Goal: Task Accomplishment & Management: Complete application form

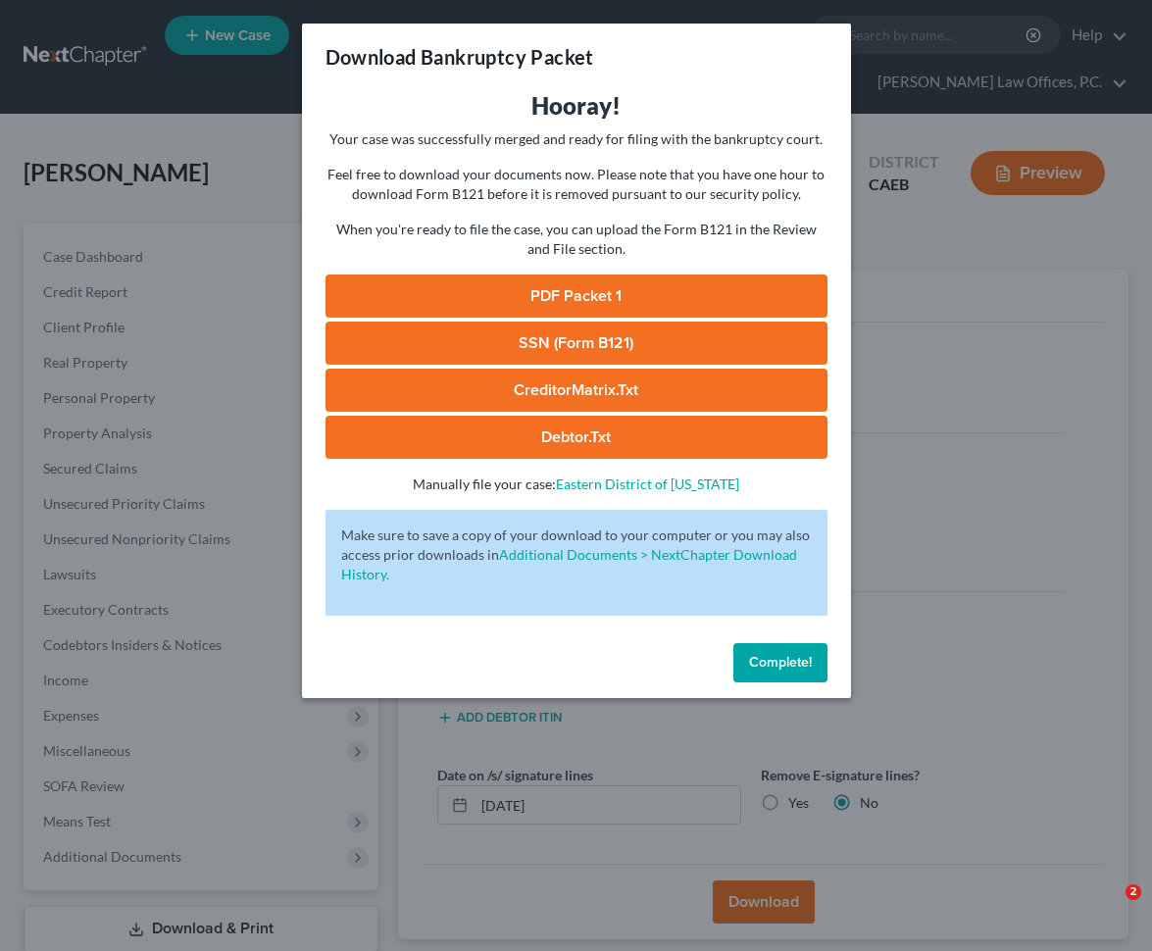
select select "2"
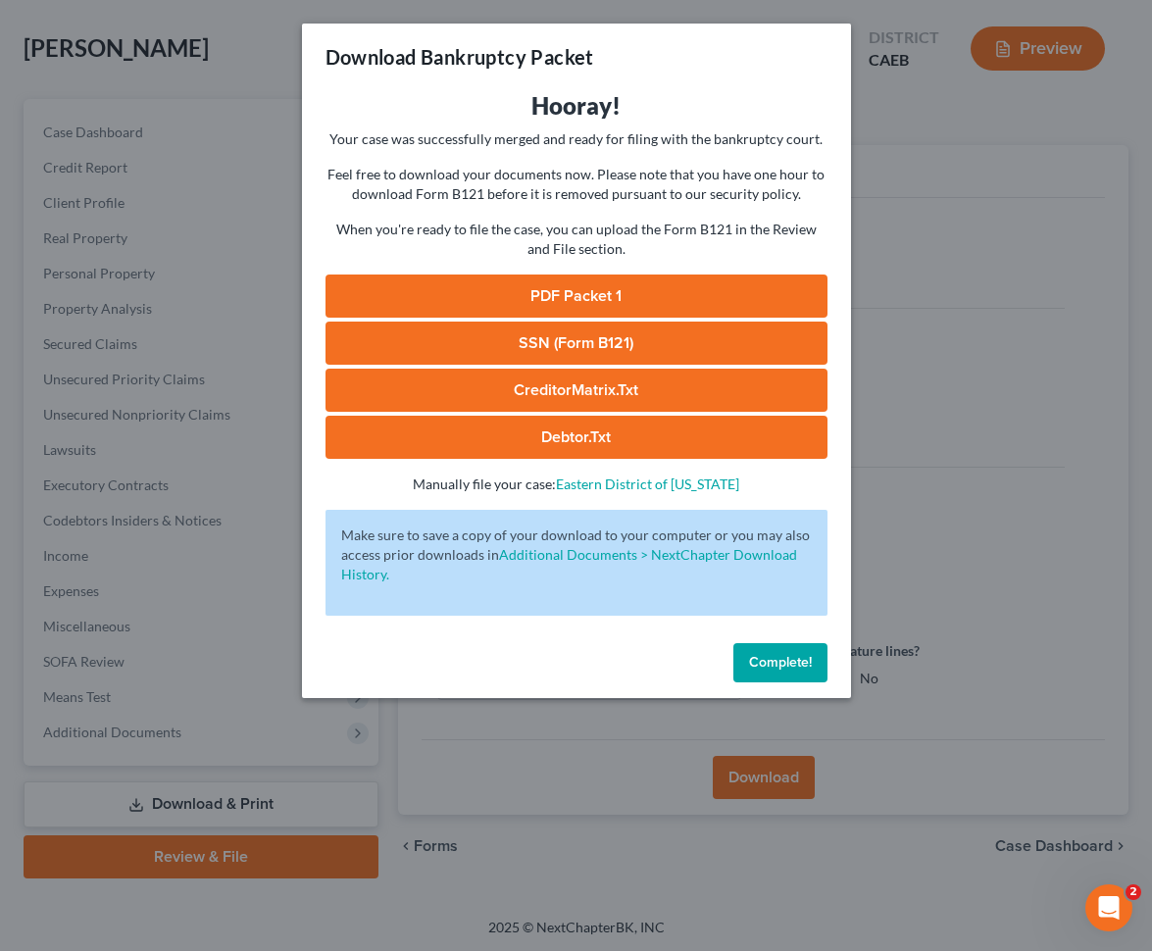
click at [759, 662] on span "Complete!" at bounding box center [780, 662] width 63 height 17
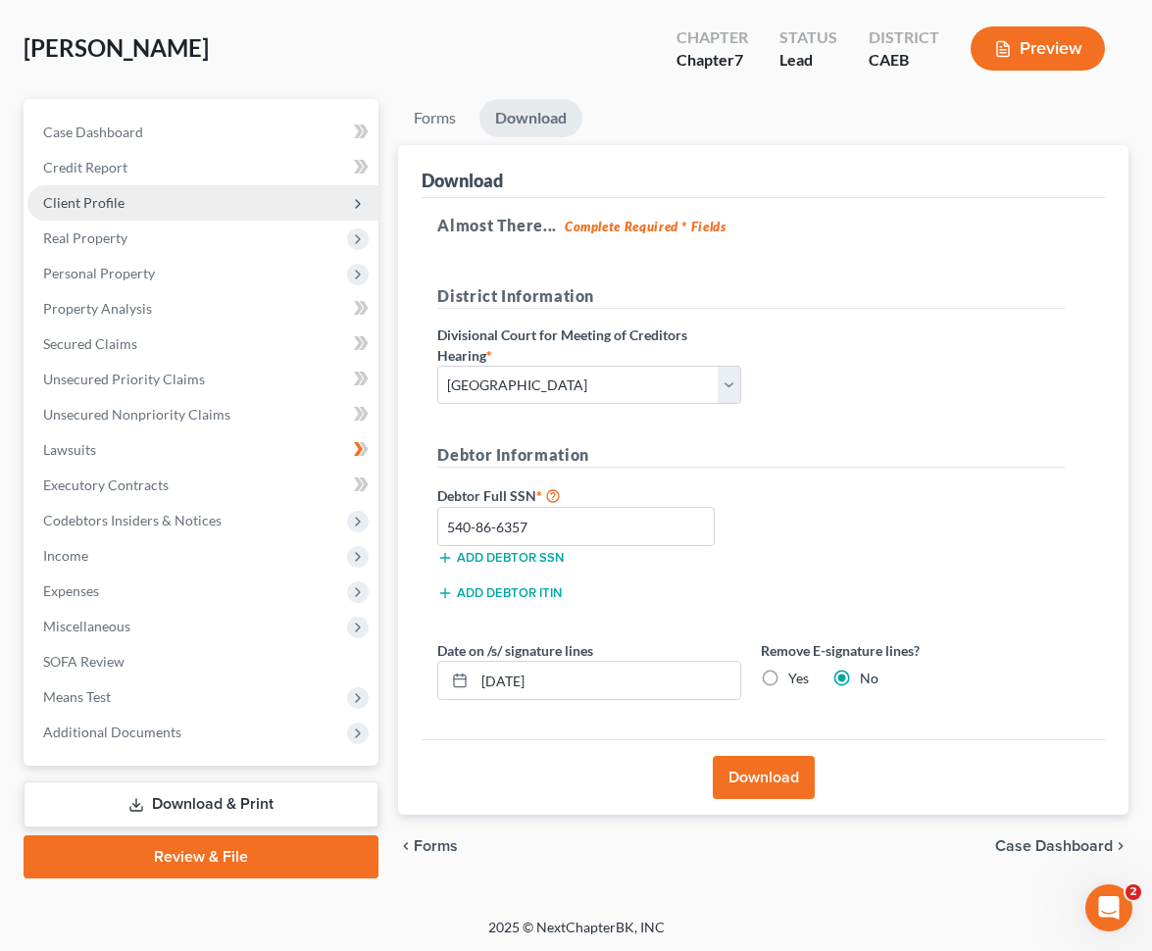
click at [211, 195] on span "Client Profile" at bounding box center [202, 202] width 351 height 35
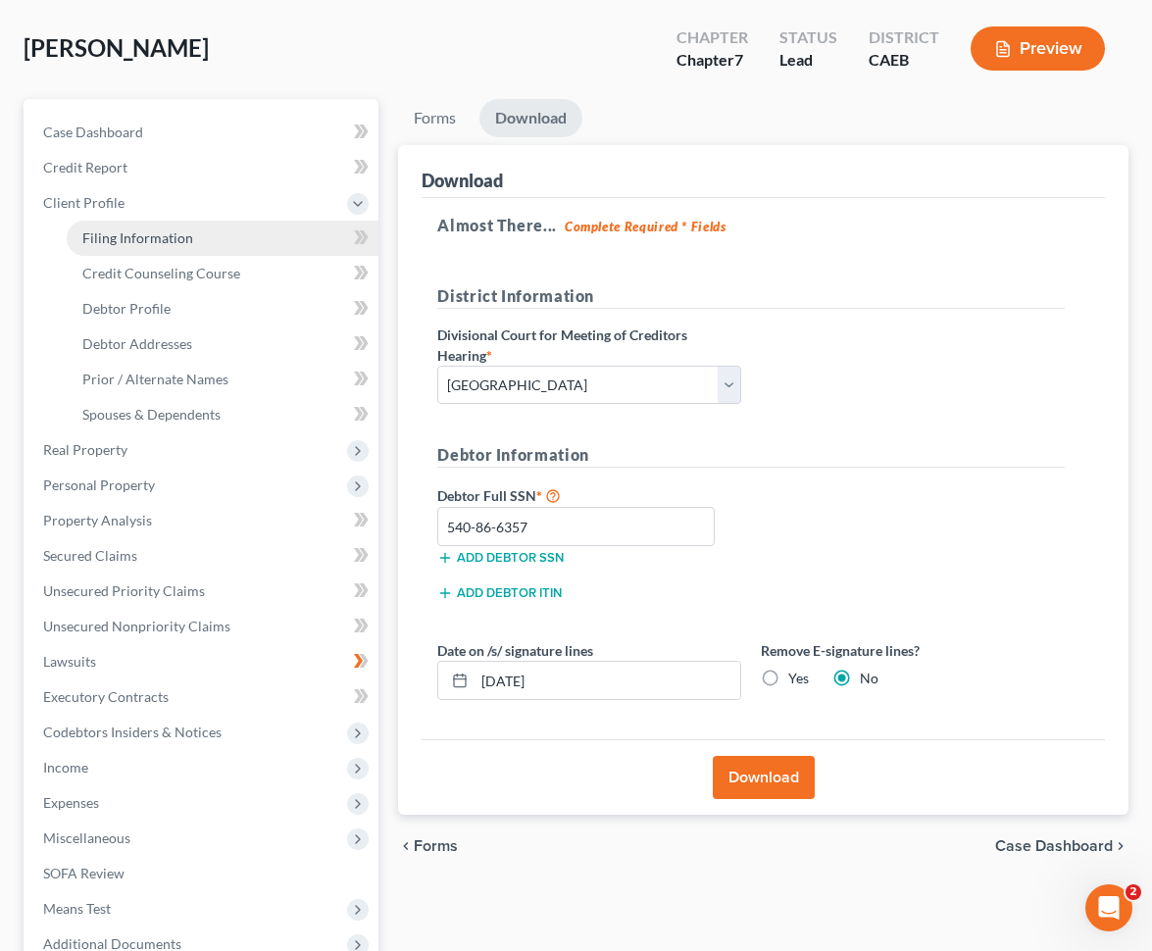
click at [208, 229] on link "Filing Information" at bounding box center [223, 238] width 312 height 35
select select "1"
select select "0"
select select "4"
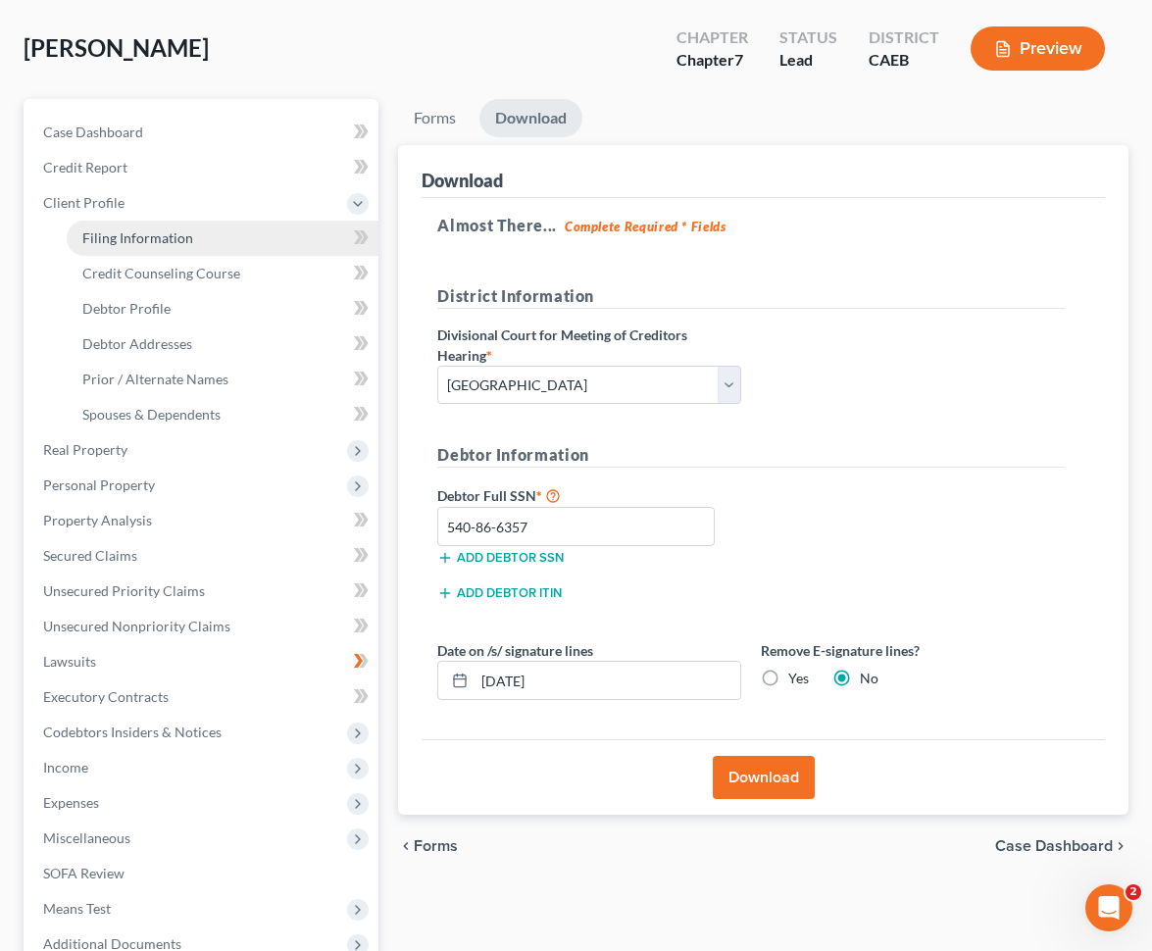
select select "0"
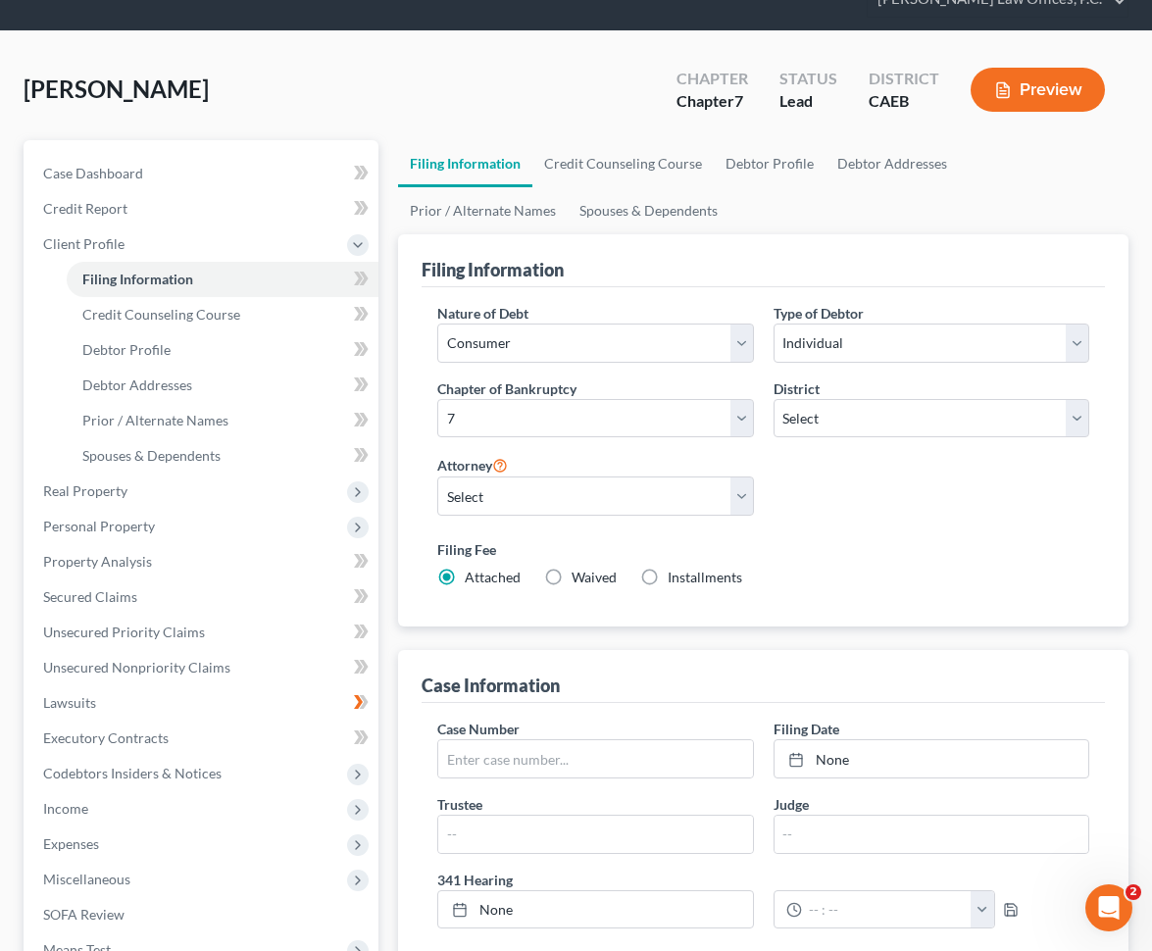
scroll to position [3, 0]
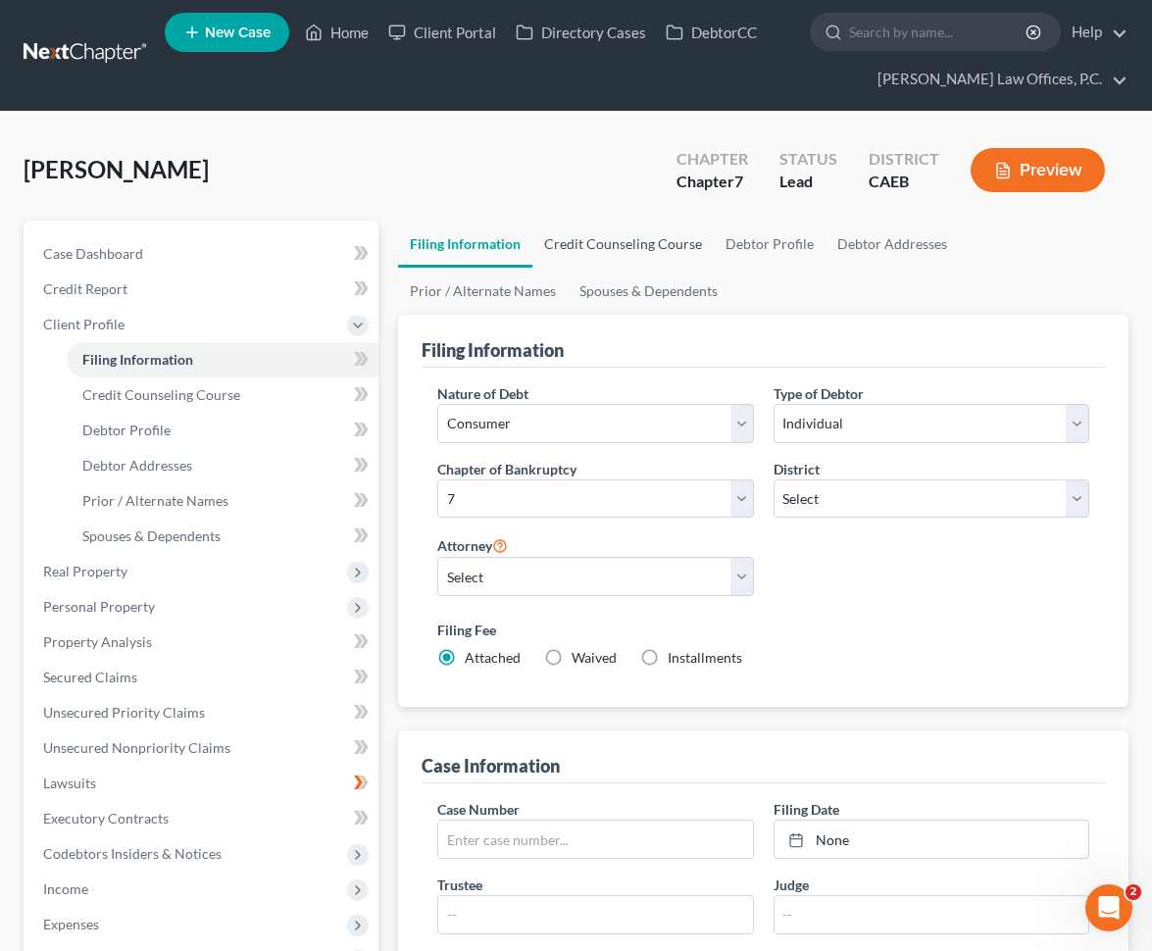
click at [616, 251] on link "Credit Counseling Course" at bounding box center [622, 244] width 181 height 47
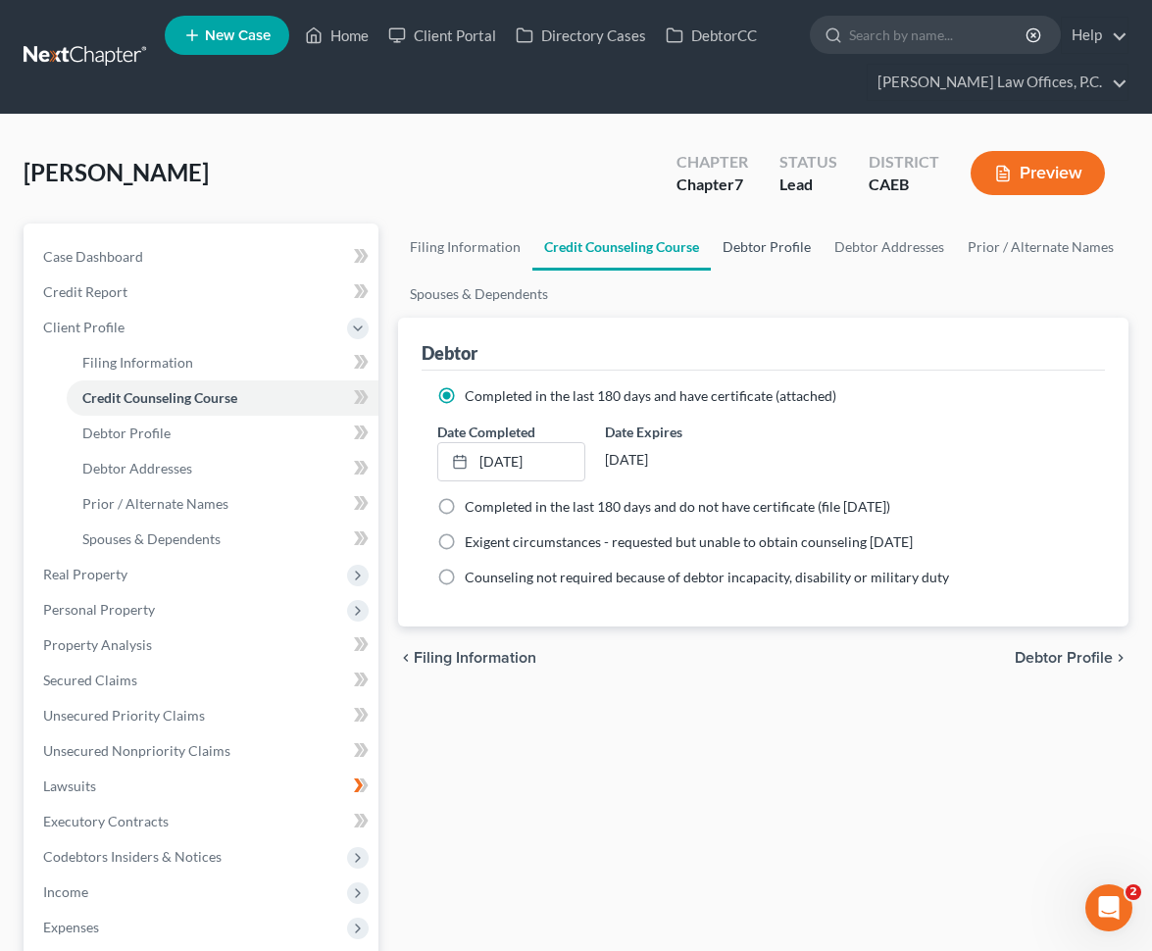
click at [764, 247] on link "Debtor Profile" at bounding box center [767, 247] width 112 height 47
select select "0"
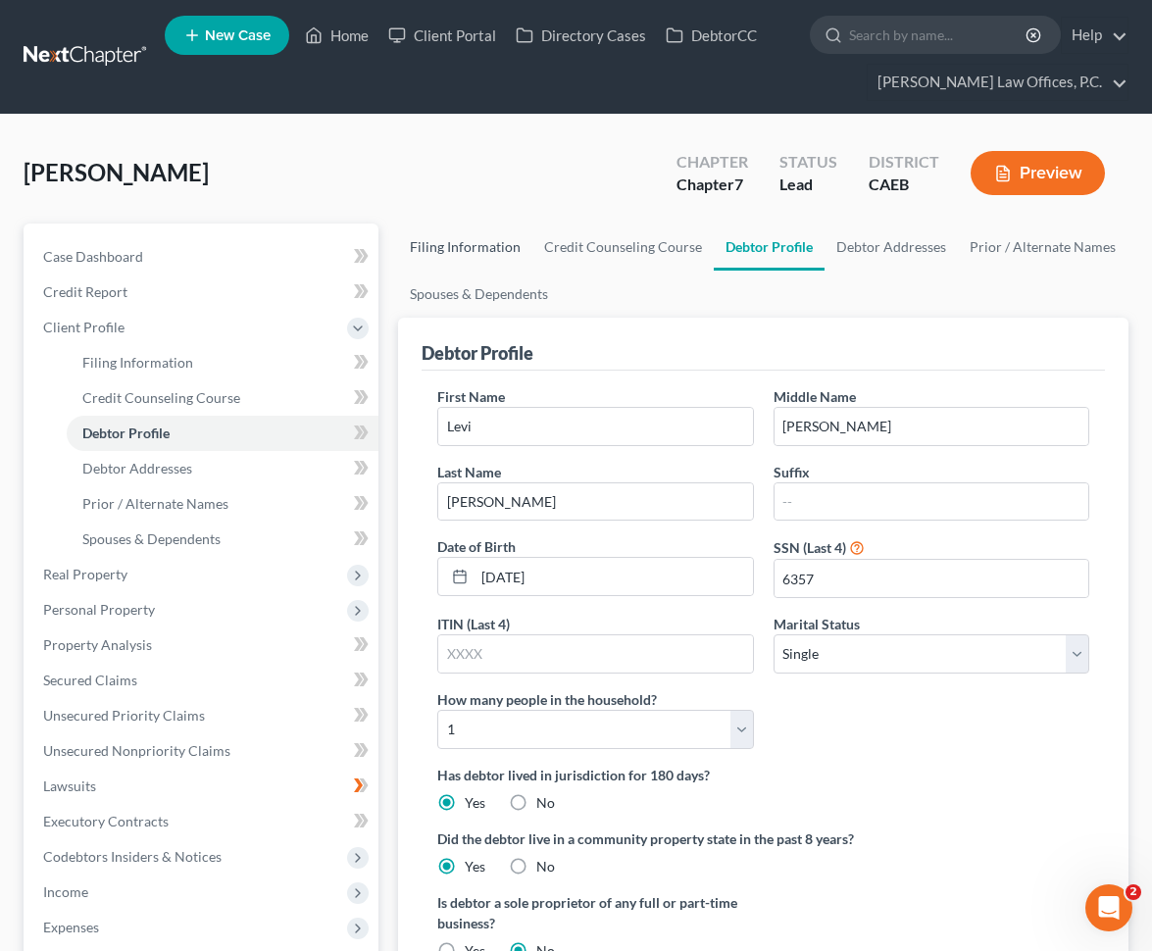
click at [502, 258] on link "Filing Information" at bounding box center [465, 247] width 134 height 47
select select "1"
select select "0"
select select "8"
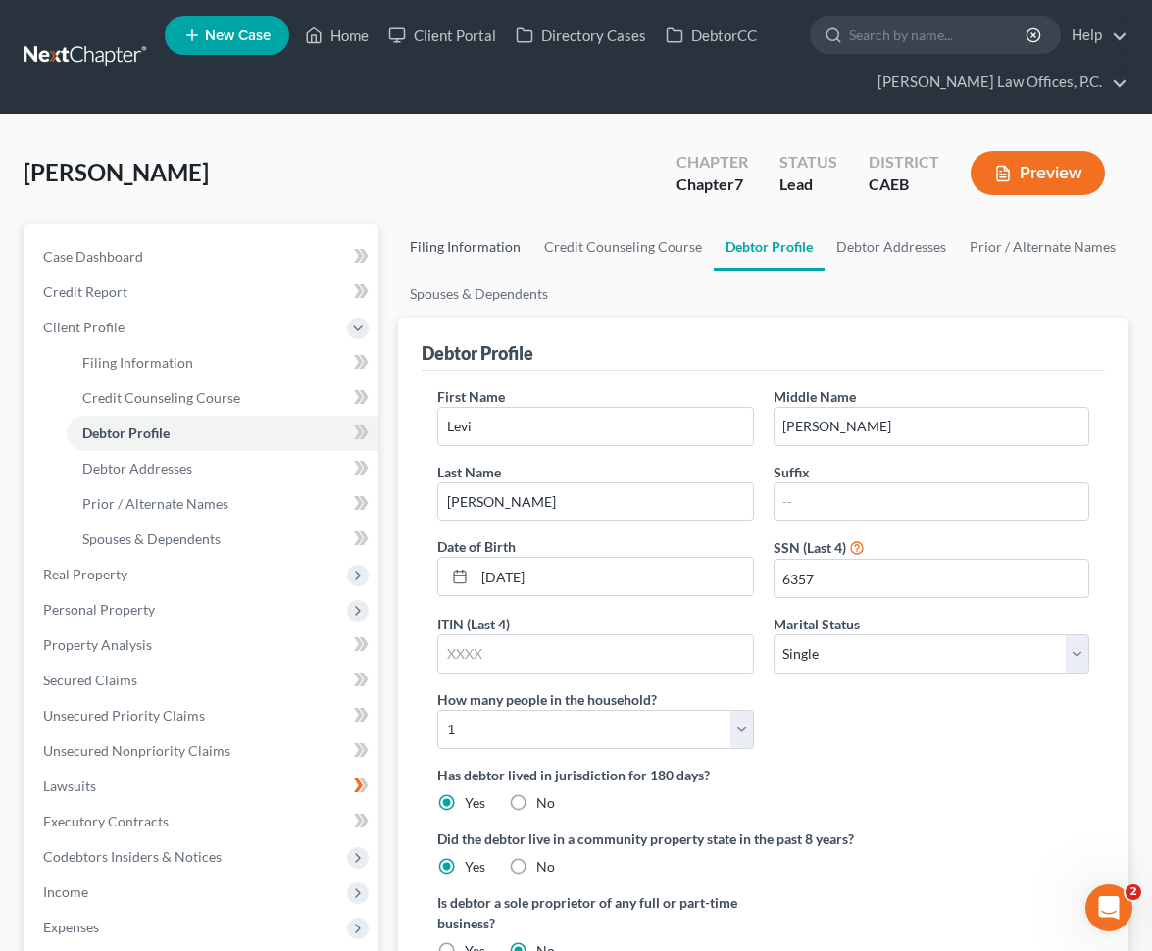
select select "1"
select select "4"
select select "0"
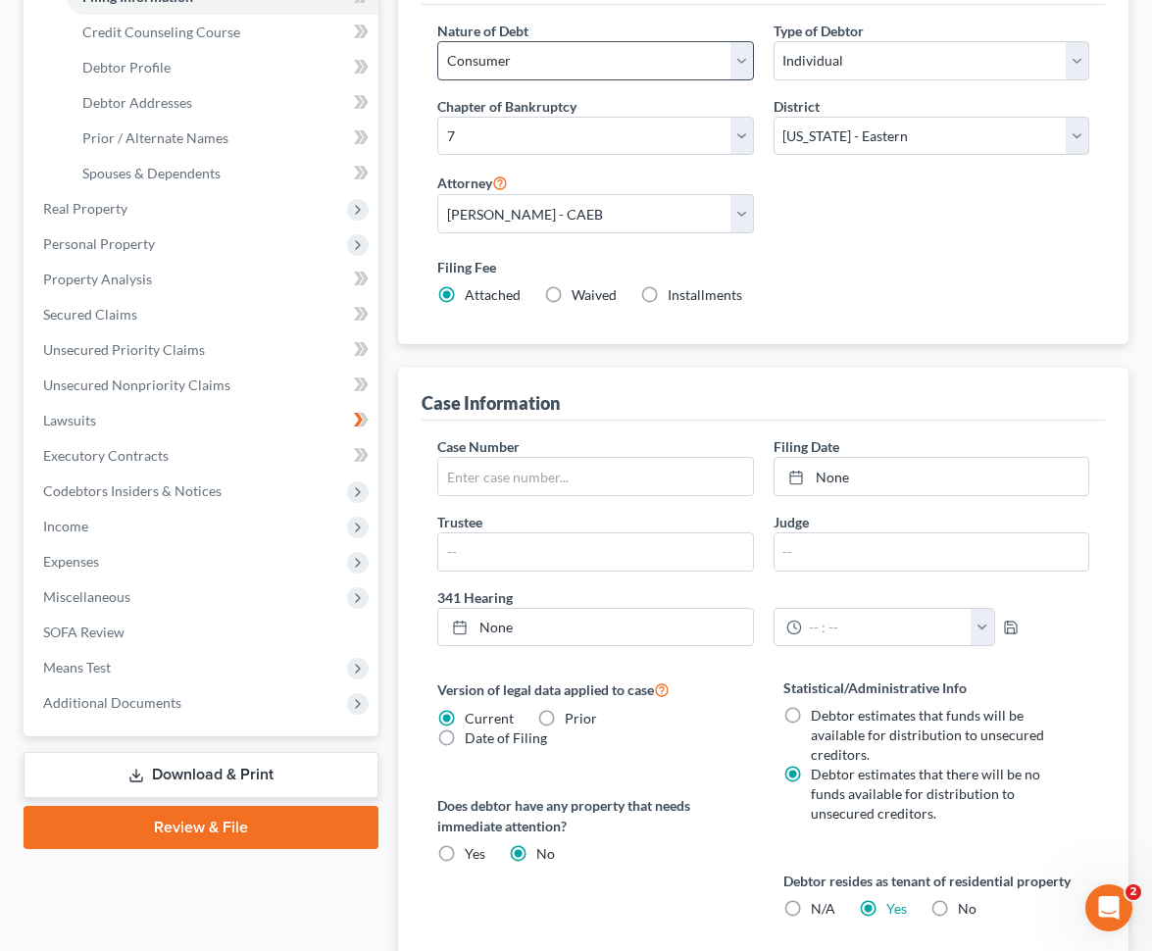
scroll to position [367, 0]
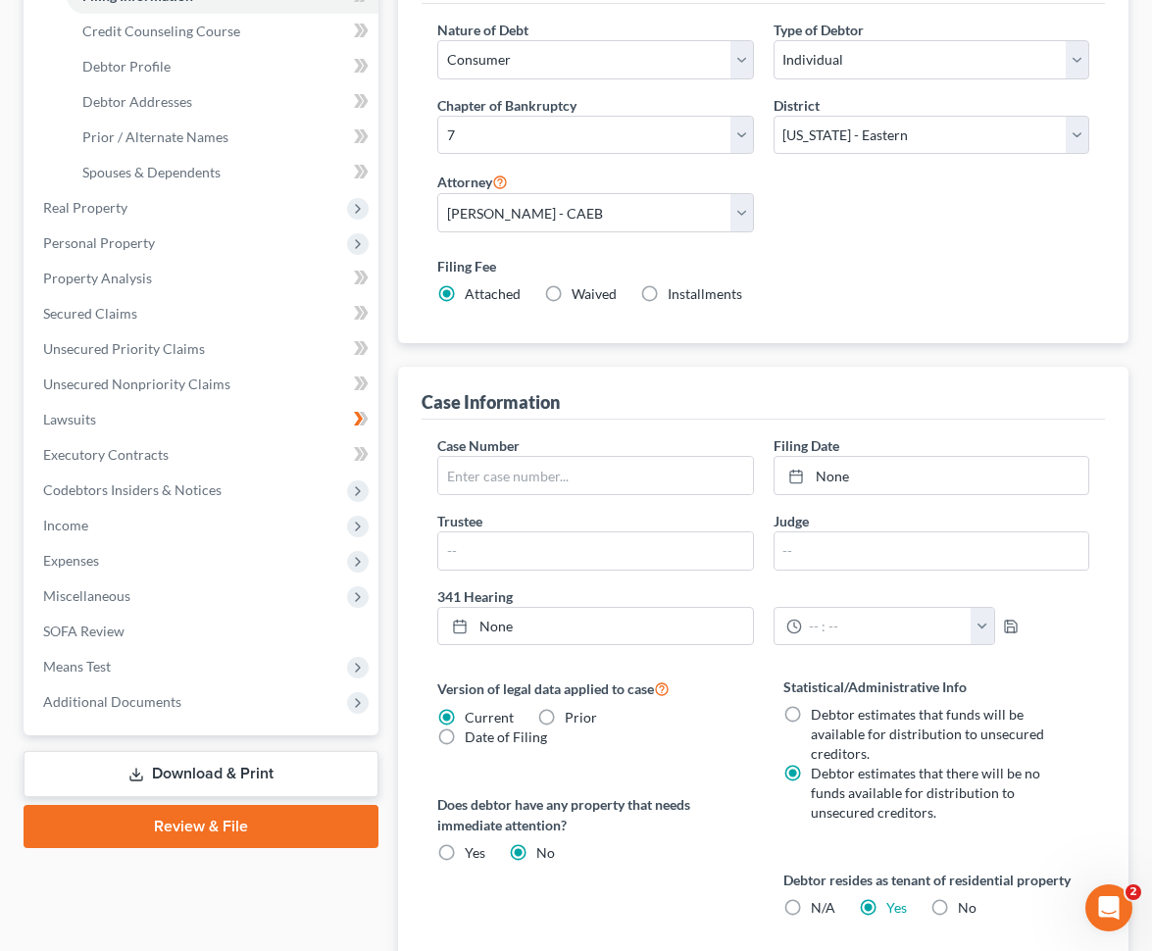
click at [683, 293] on span "Installments" at bounding box center [705, 293] width 75 height 17
click at [683, 293] on input "Installments Installments" at bounding box center [682, 290] width 13 height 13
radio input "true"
radio input "false"
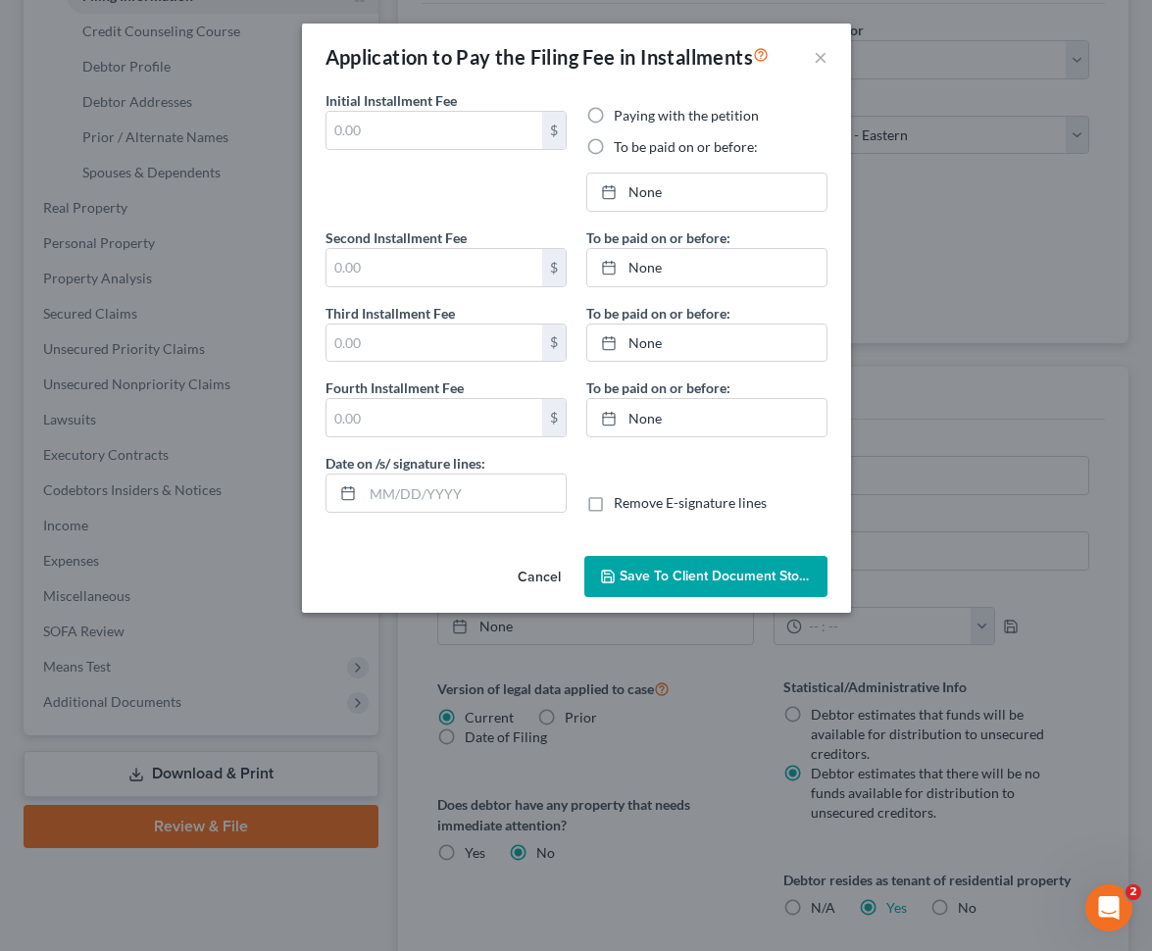
type input "0.00"
radio input "true"
type input "0.00"
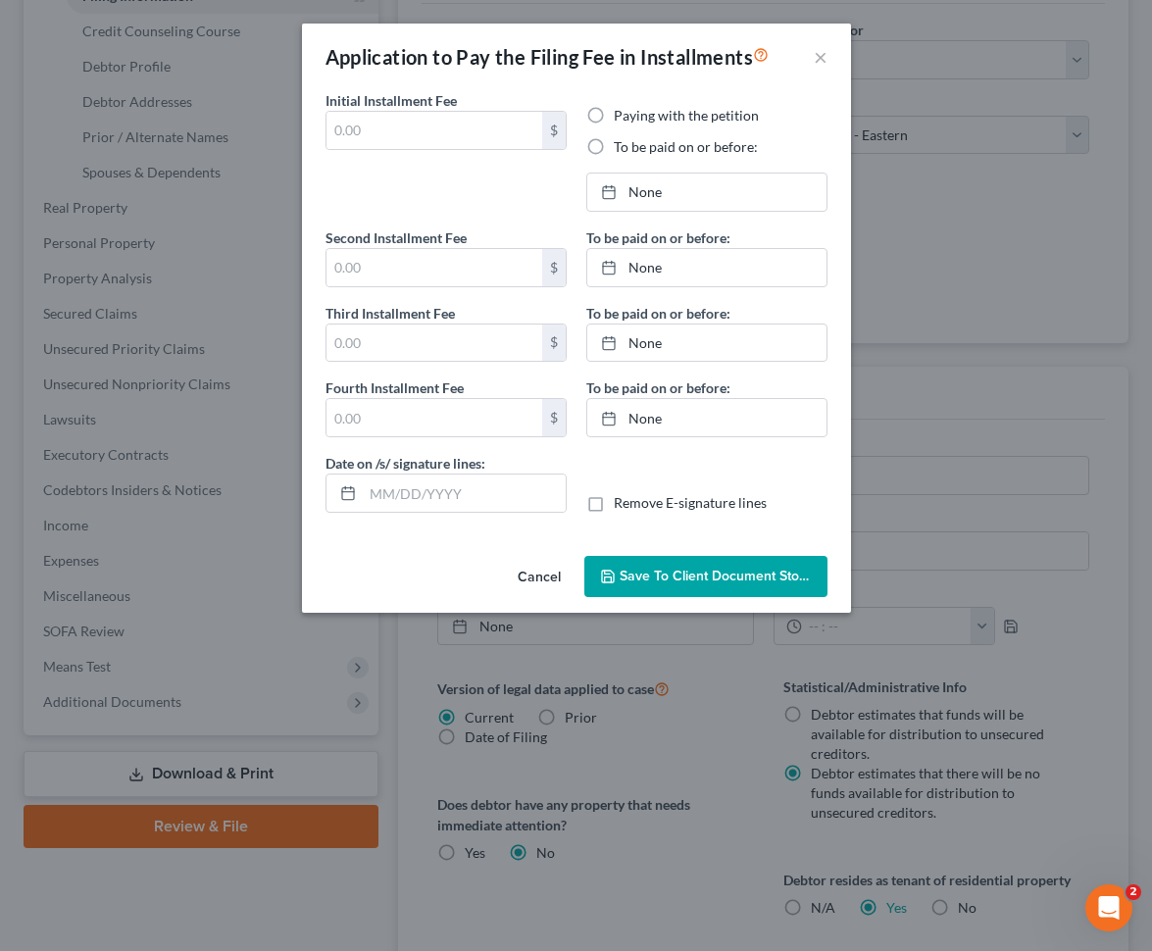
type input "[DATE]"
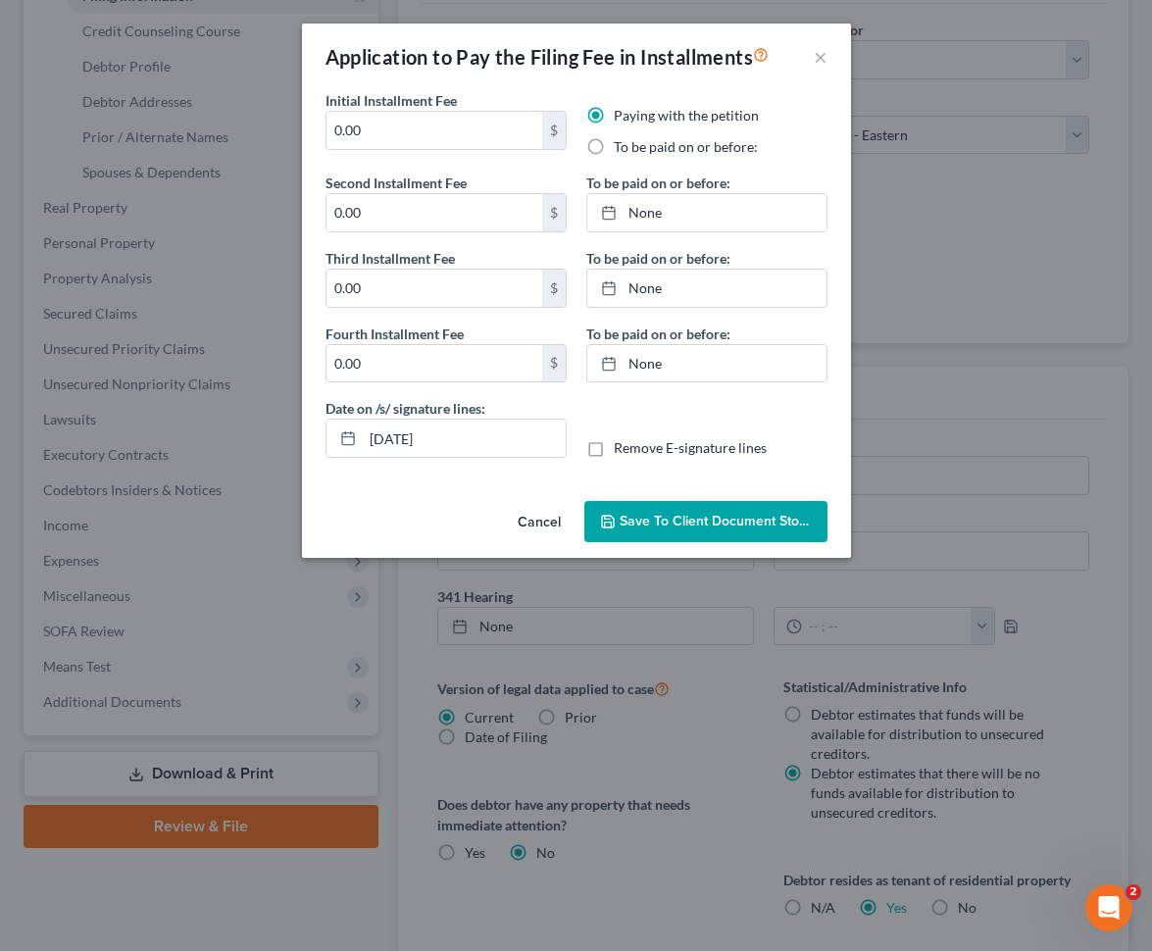
click at [630, 151] on label "To be paid on or before:" at bounding box center [686, 147] width 144 height 20
click at [630, 150] on input "To be paid on or before:" at bounding box center [628, 143] width 13 height 13
radio input "true"
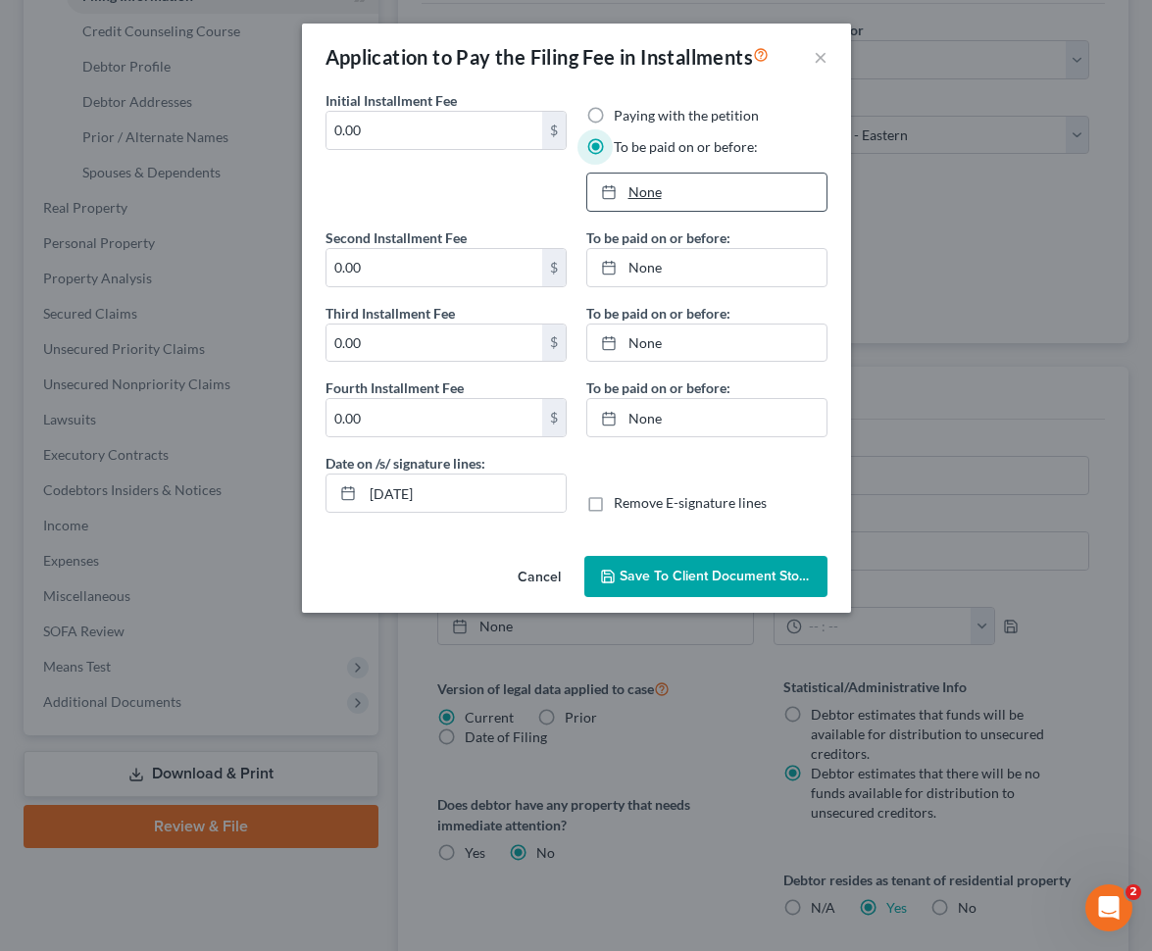
type input "[DATE]"
click at [664, 192] on link "[DATE]" at bounding box center [706, 192] width 239 height 37
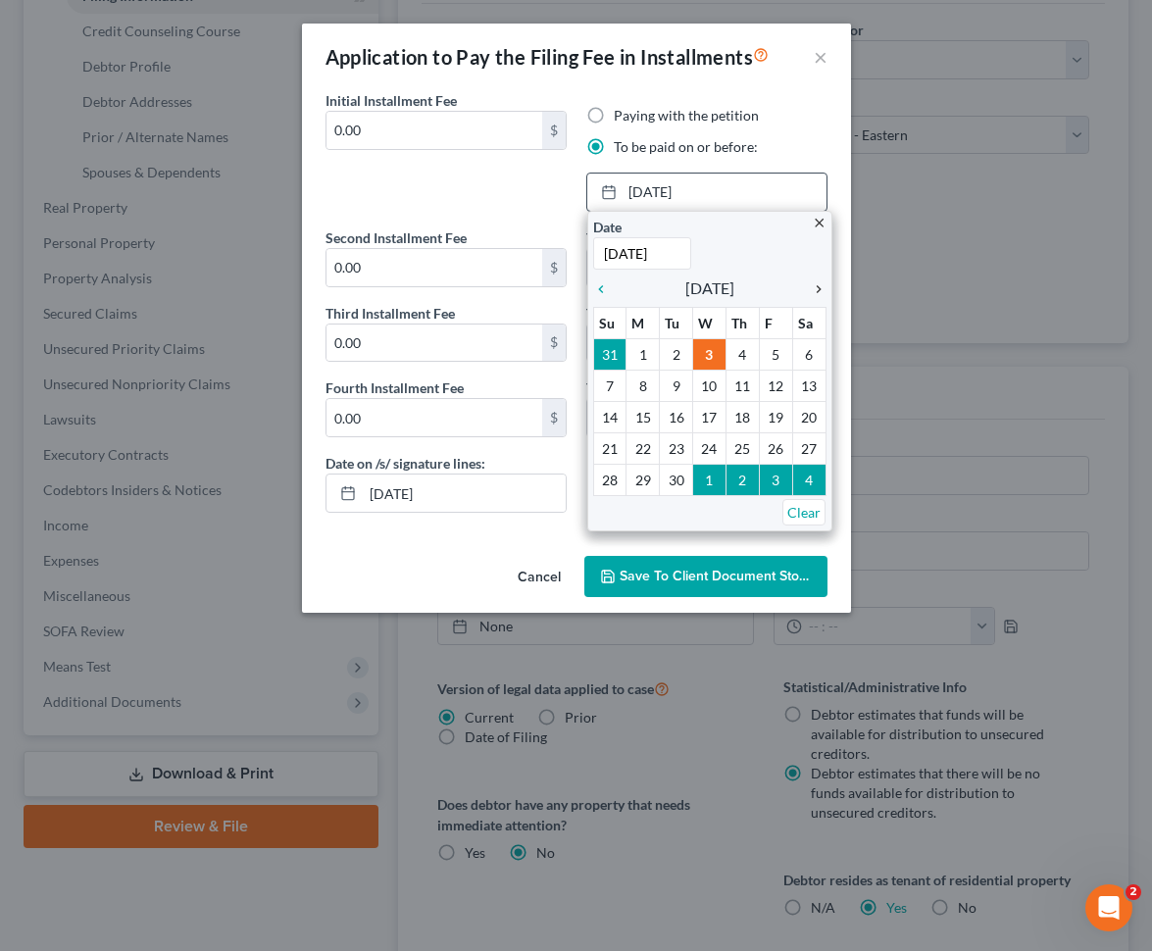
click at [816, 287] on icon "chevron_right" at bounding box center [813, 289] width 25 height 16
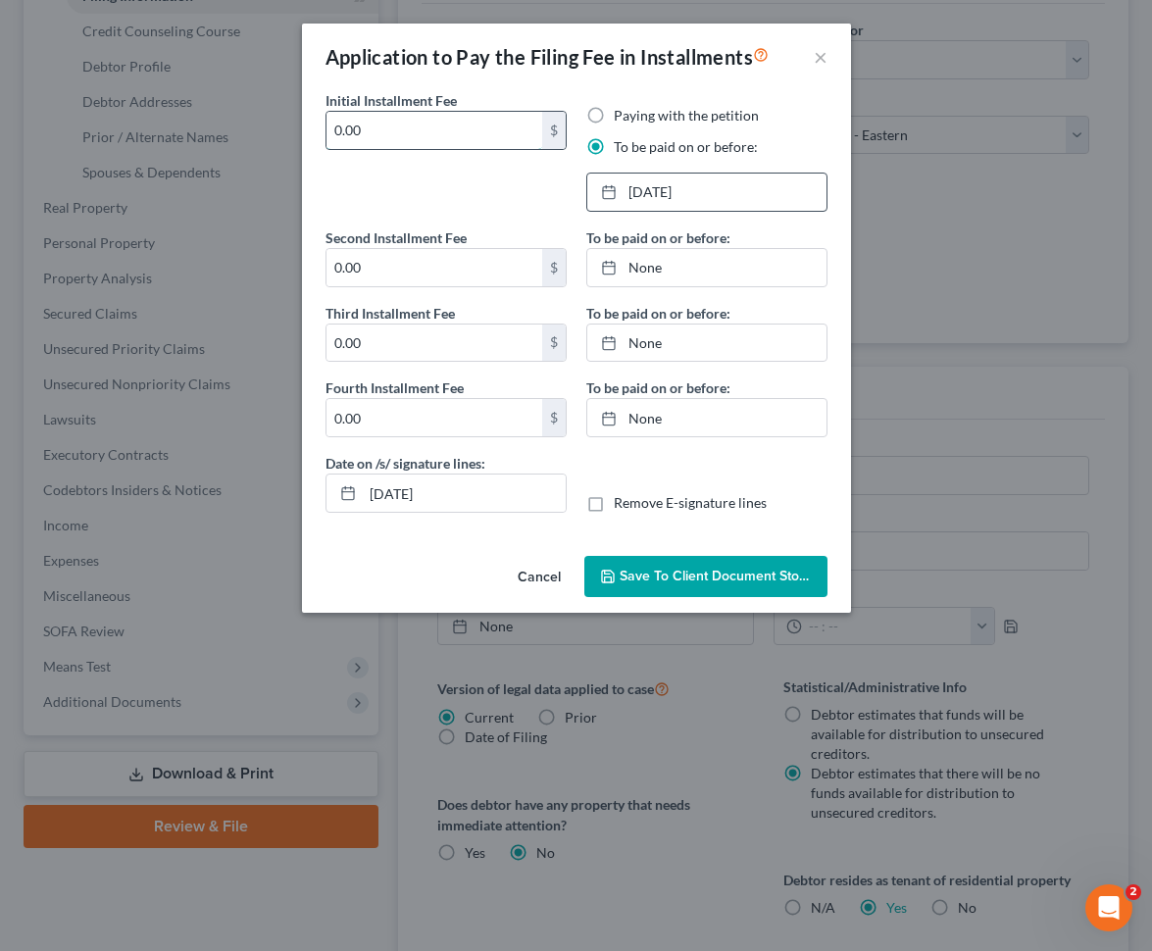
click at [483, 127] on input "0.00" at bounding box center [435, 130] width 216 height 37
type input "85"
click at [405, 262] on input "0.00" at bounding box center [435, 267] width 216 height 37
type input "86"
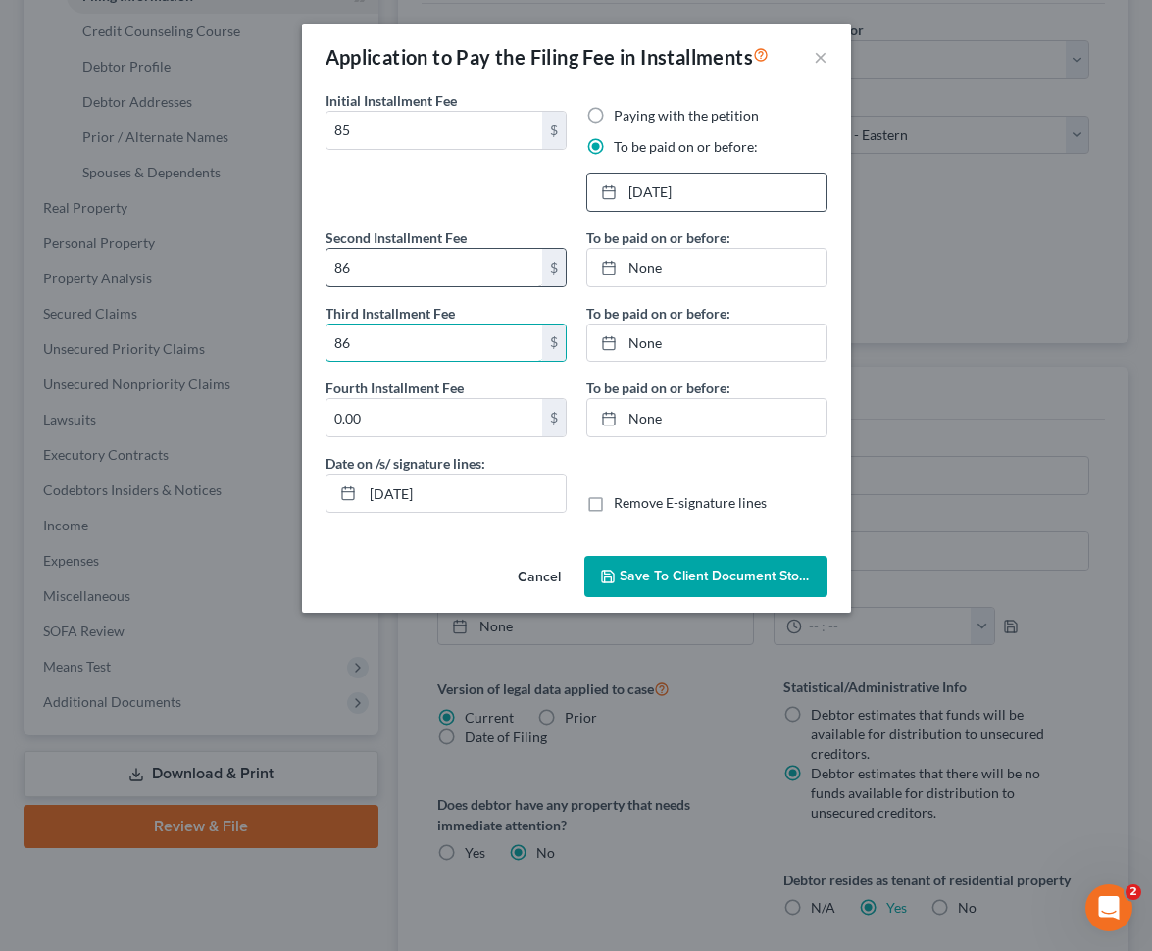
type input "86"
type input "9"
type input "86"
click at [429, 263] on input "86" at bounding box center [435, 267] width 216 height 37
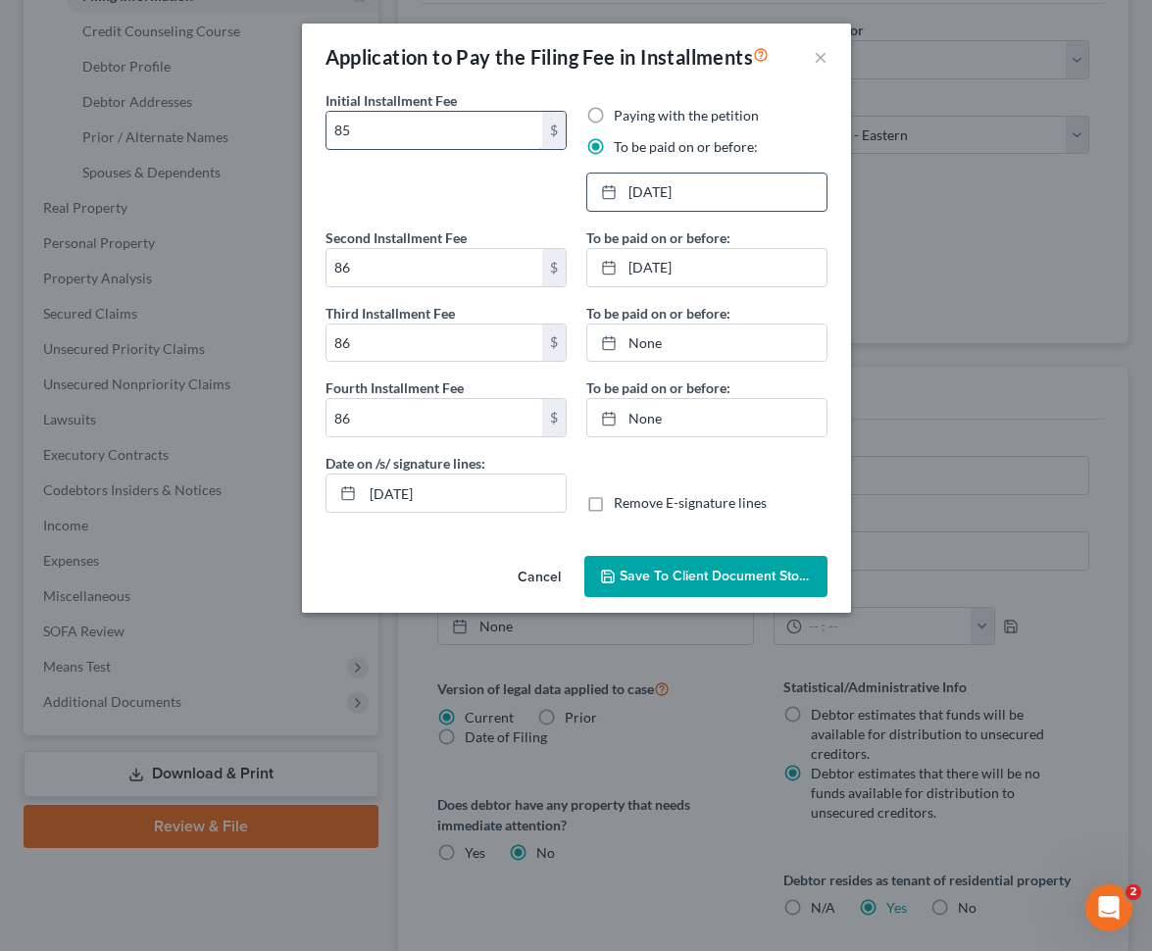
click at [376, 118] on input "85" at bounding box center [435, 130] width 216 height 37
type input "5"
type input "80"
click at [649, 268] on link "[DATE]" at bounding box center [706, 267] width 239 height 37
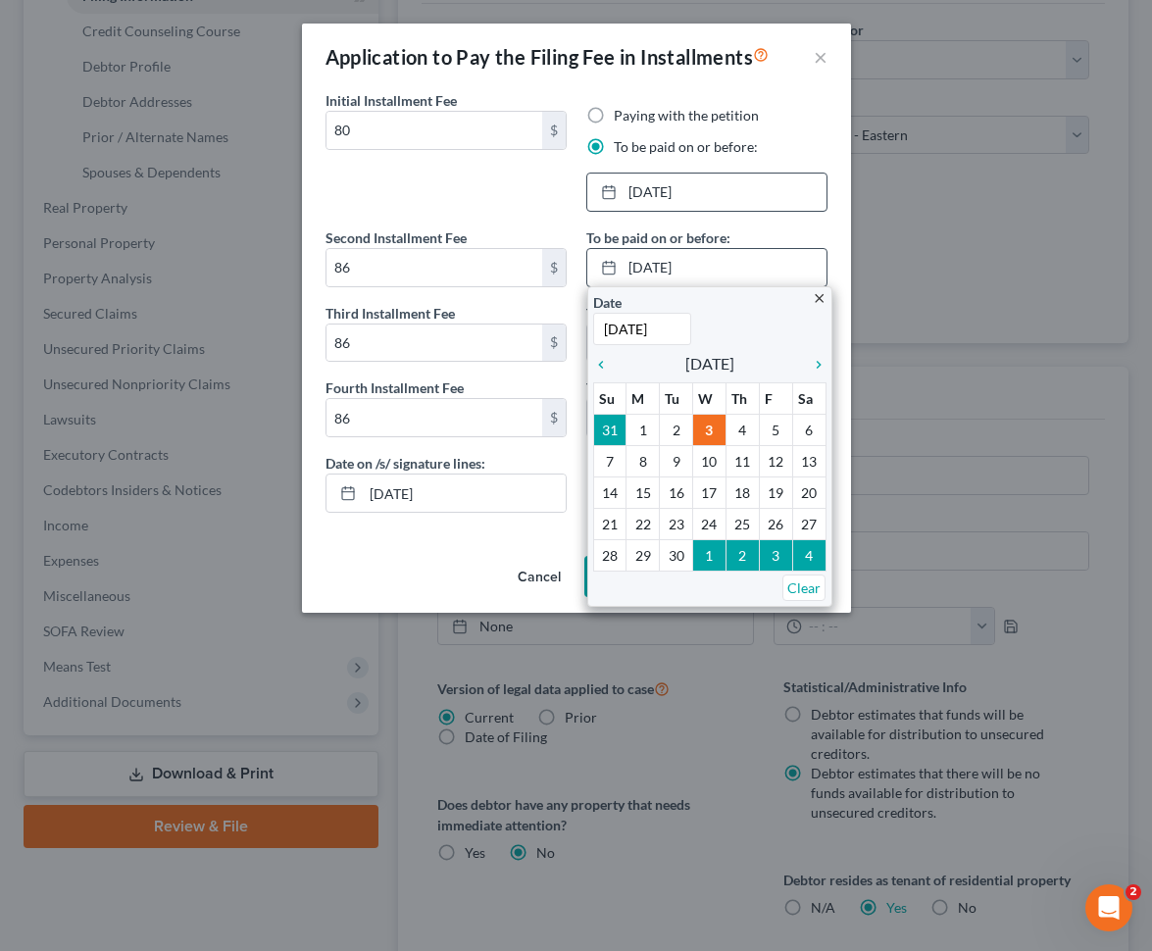
click at [610, 327] on input "[DATE]" at bounding box center [642, 329] width 98 height 32
type input "[DATE]"
click at [476, 349] on input "86" at bounding box center [435, 343] width 216 height 37
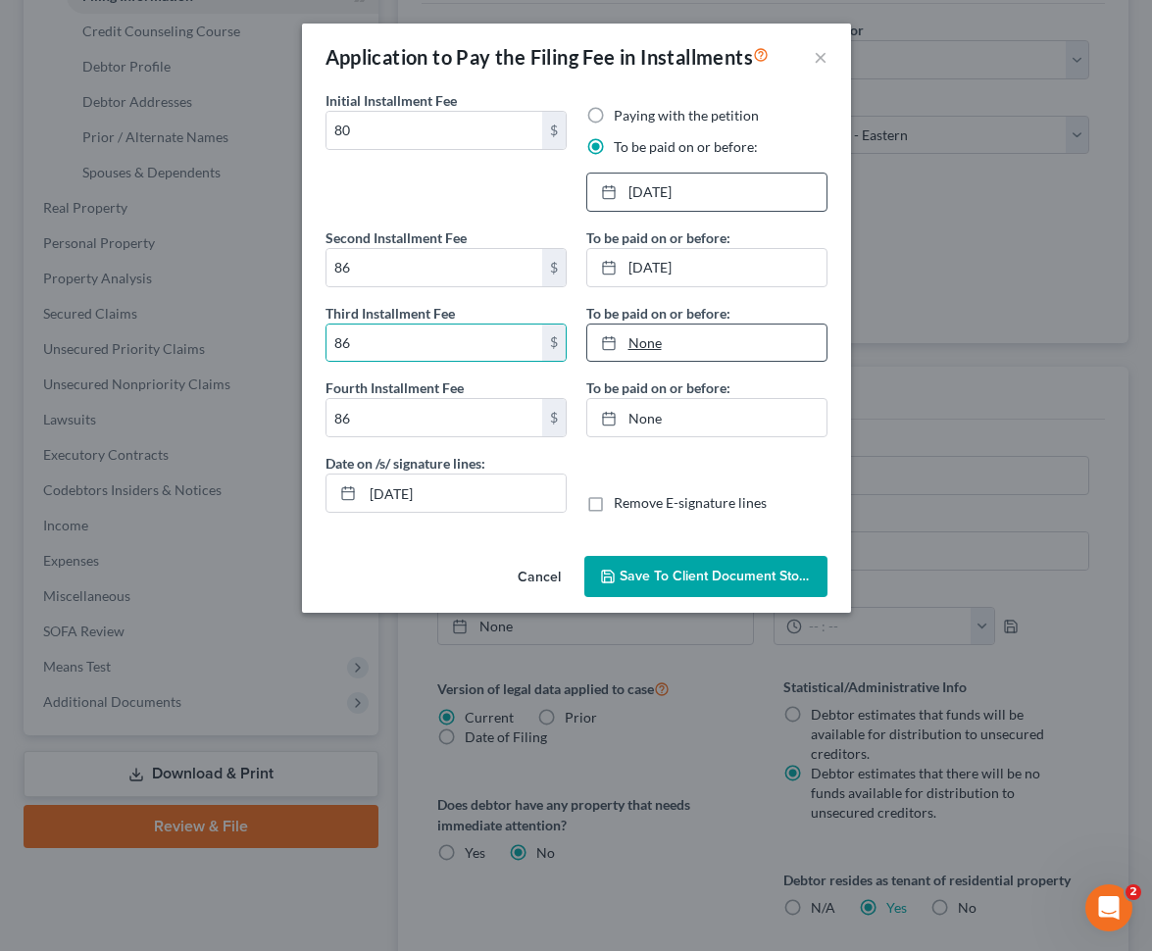
click at [661, 340] on link "None" at bounding box center [706, 343] width 239 height 37
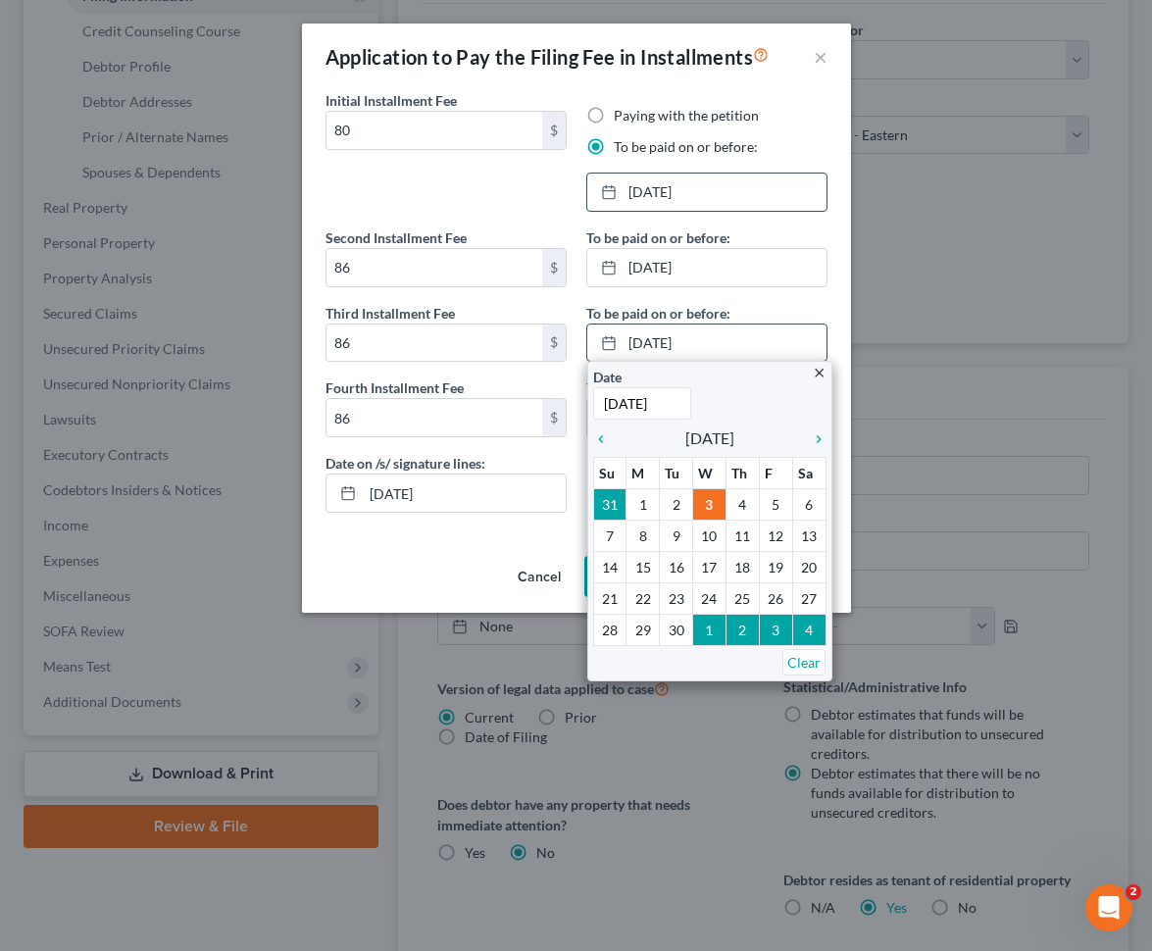
click at [613, 398] on input "[DATE]" at bounding box center [642, 403] width 98 height 32
type input "[DATE]"
click at [479, 448] on div "Second Installment Fee 86 $ Third Installment Fee 86 $ Fourth Installment Fee 8…" at bounding box center [446, 340] width 261 height 226
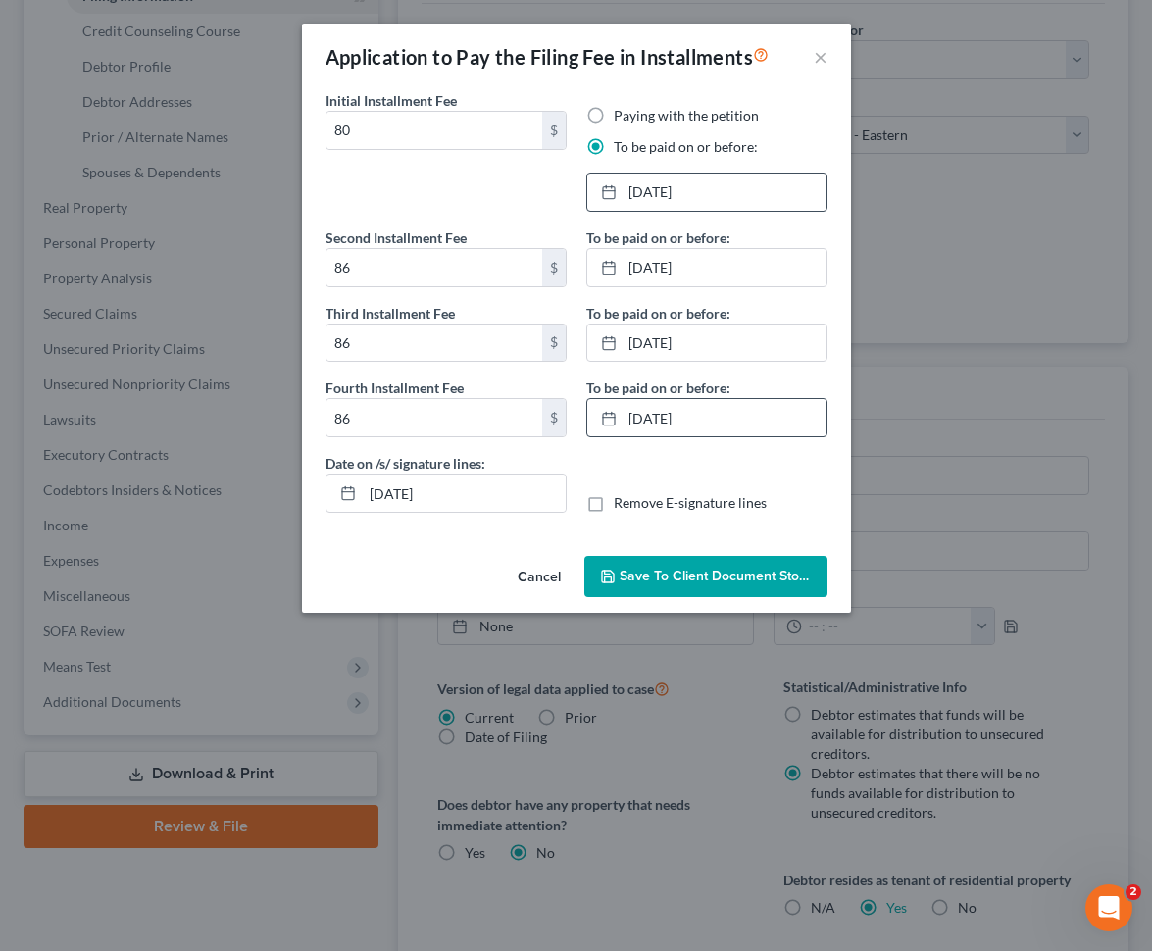
click at [656, 417] on link "[DATE]" at bounding box center [706, 417] width 239 height 37
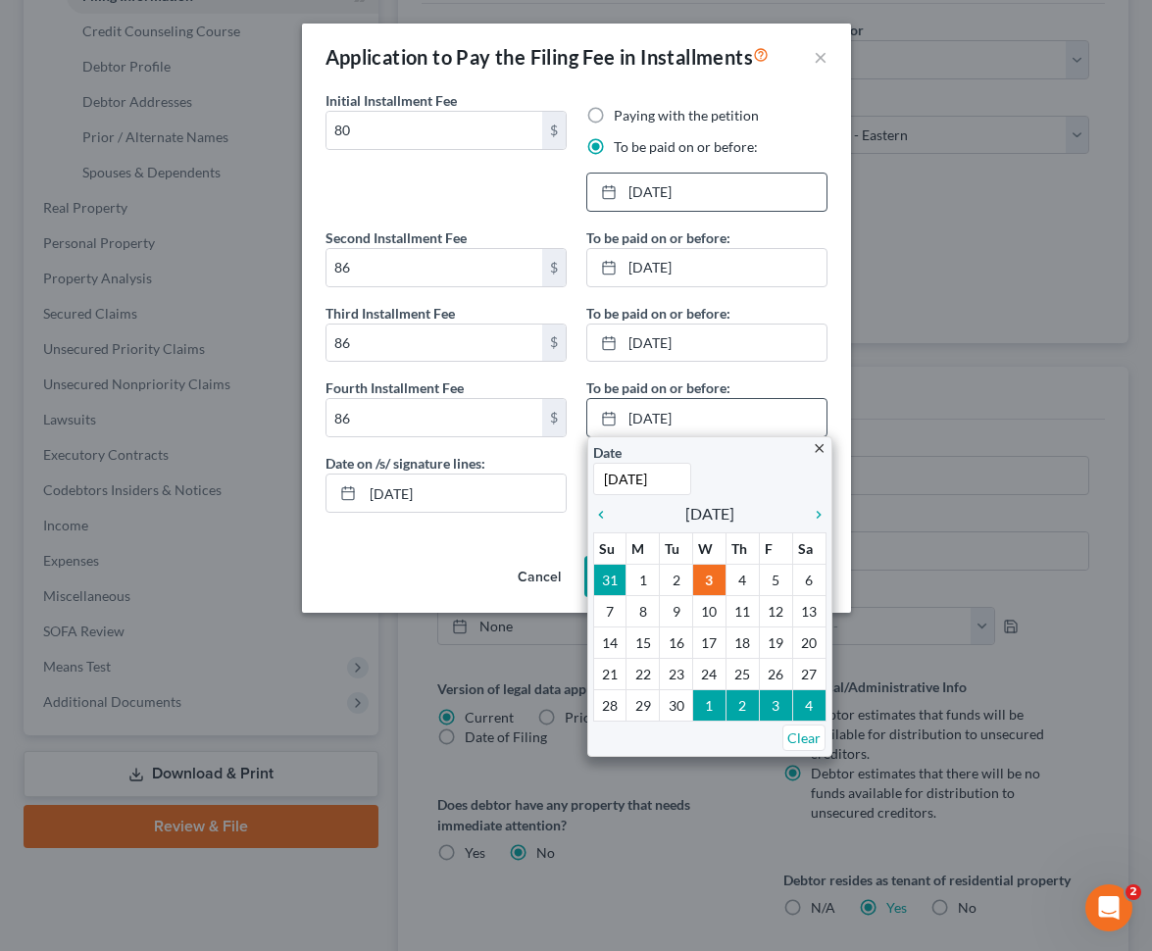
click at [606, 478] on input "[DATE]" at bounding box center [642, 479] width 98 height 32
click at [655, 482] on input "[DATE]" at bounding box center [642, 479] width 98 height 32
type input "[DATE]"
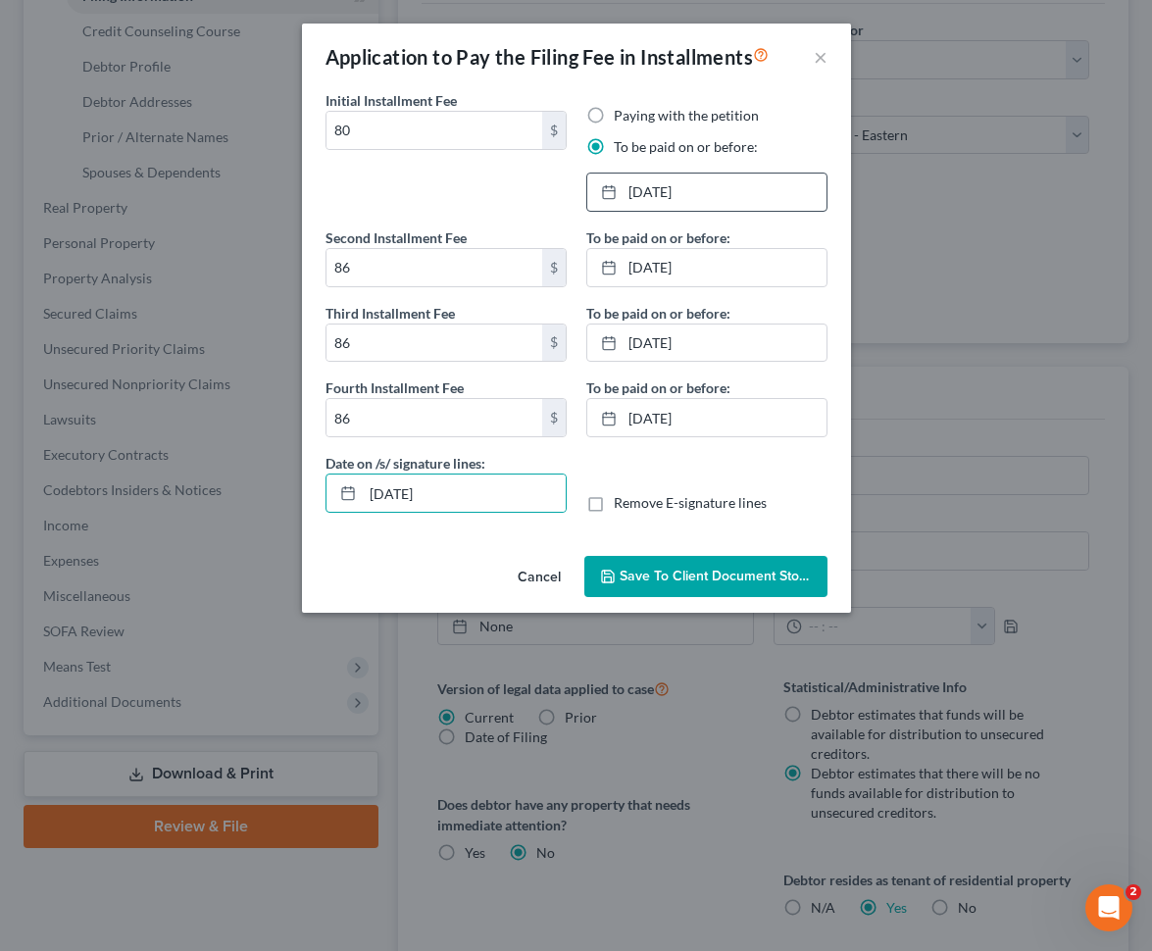
click at [688, 570] on span "Save to Client Document Storage" at bounding box center [724, 576] width 208 height 17
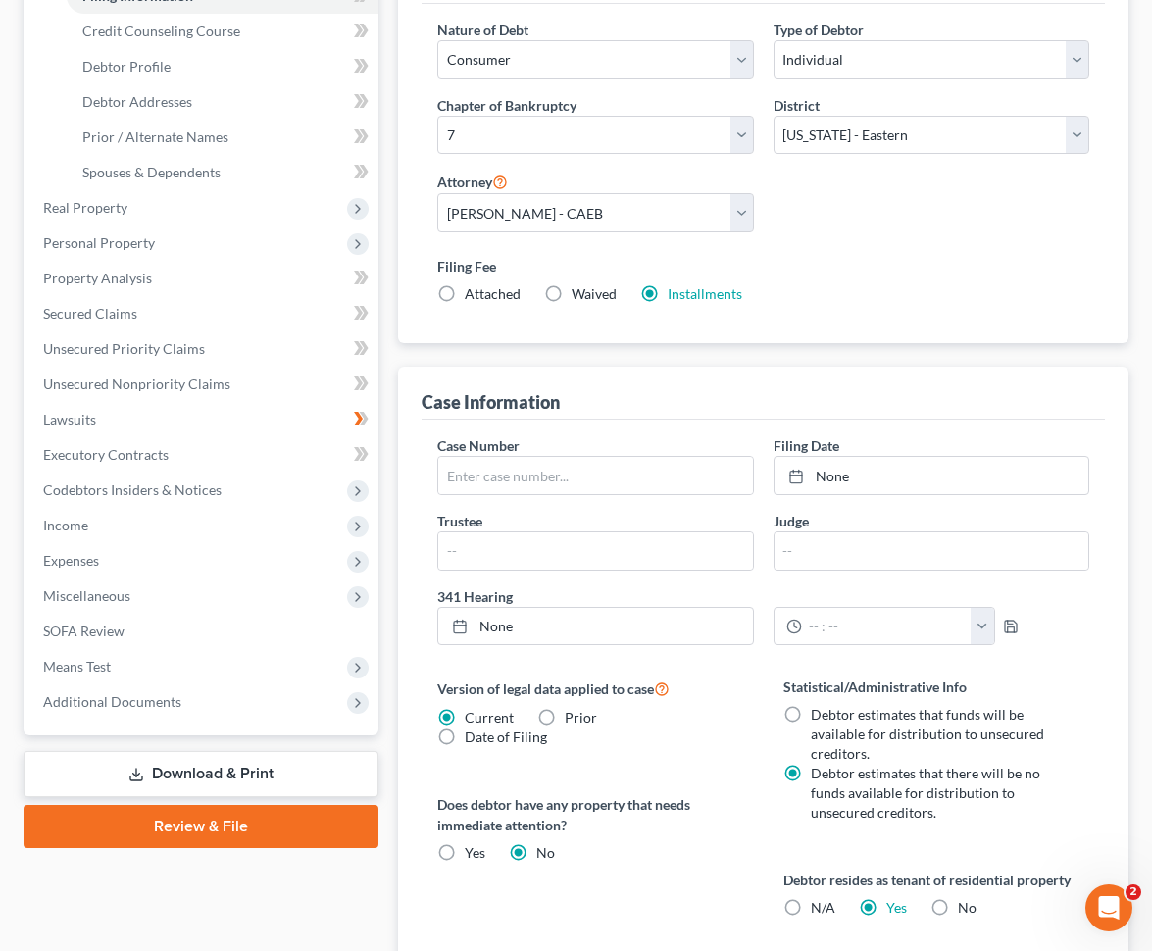
click at [195, 767] on link "Download & Print" at bounding box center [201, 774] width 355 height 46
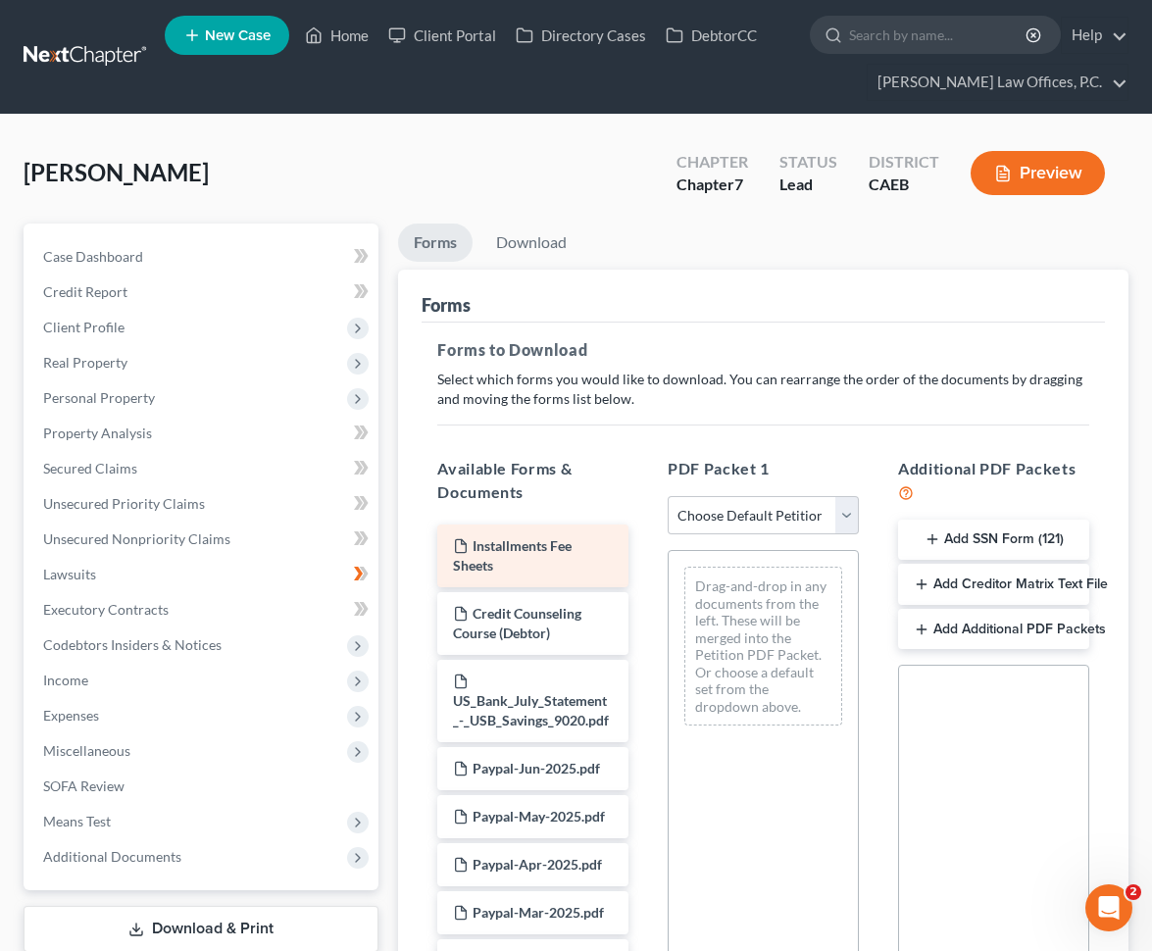
click at [587, 540] on div "Installments Fee Sheets" at bounding box center [532, 556] width 191 height 63
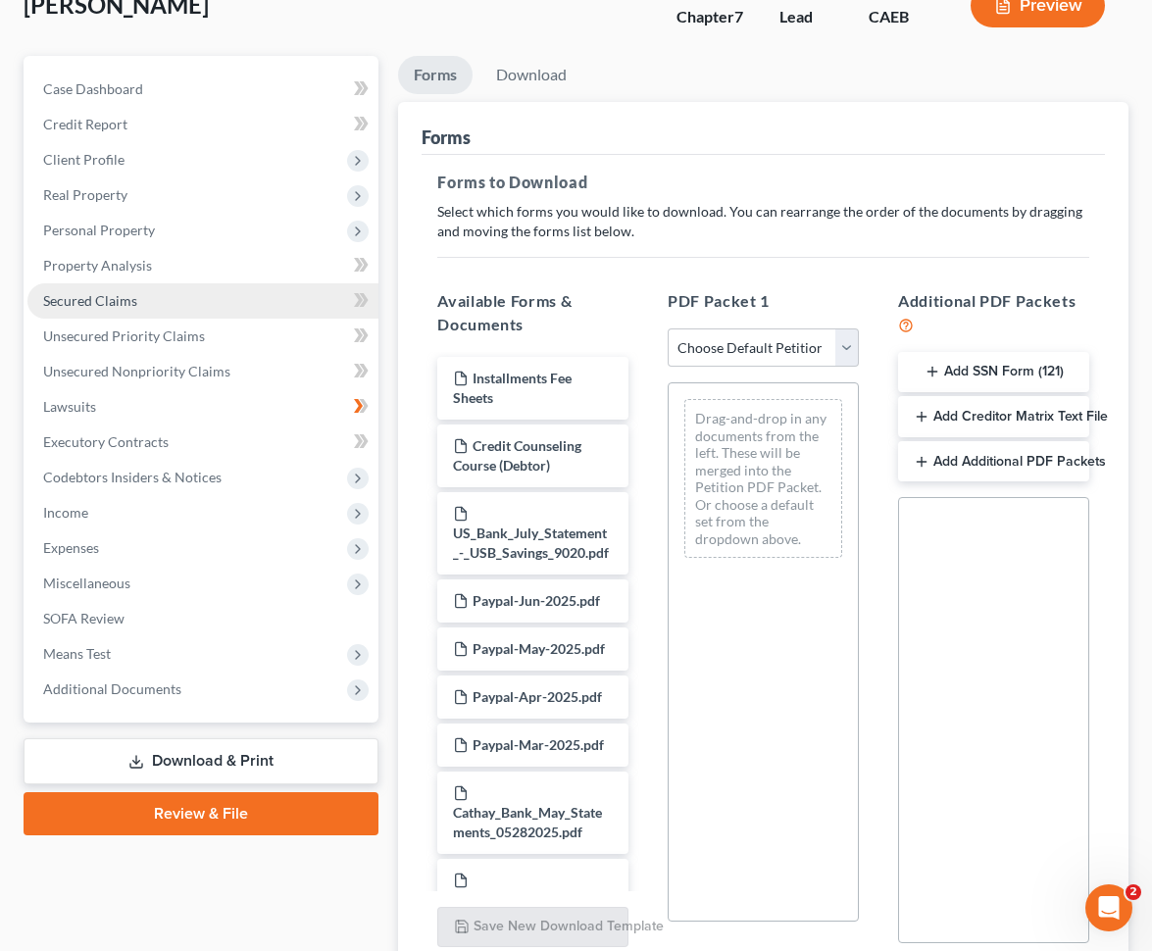
scroll to position [335, 0]
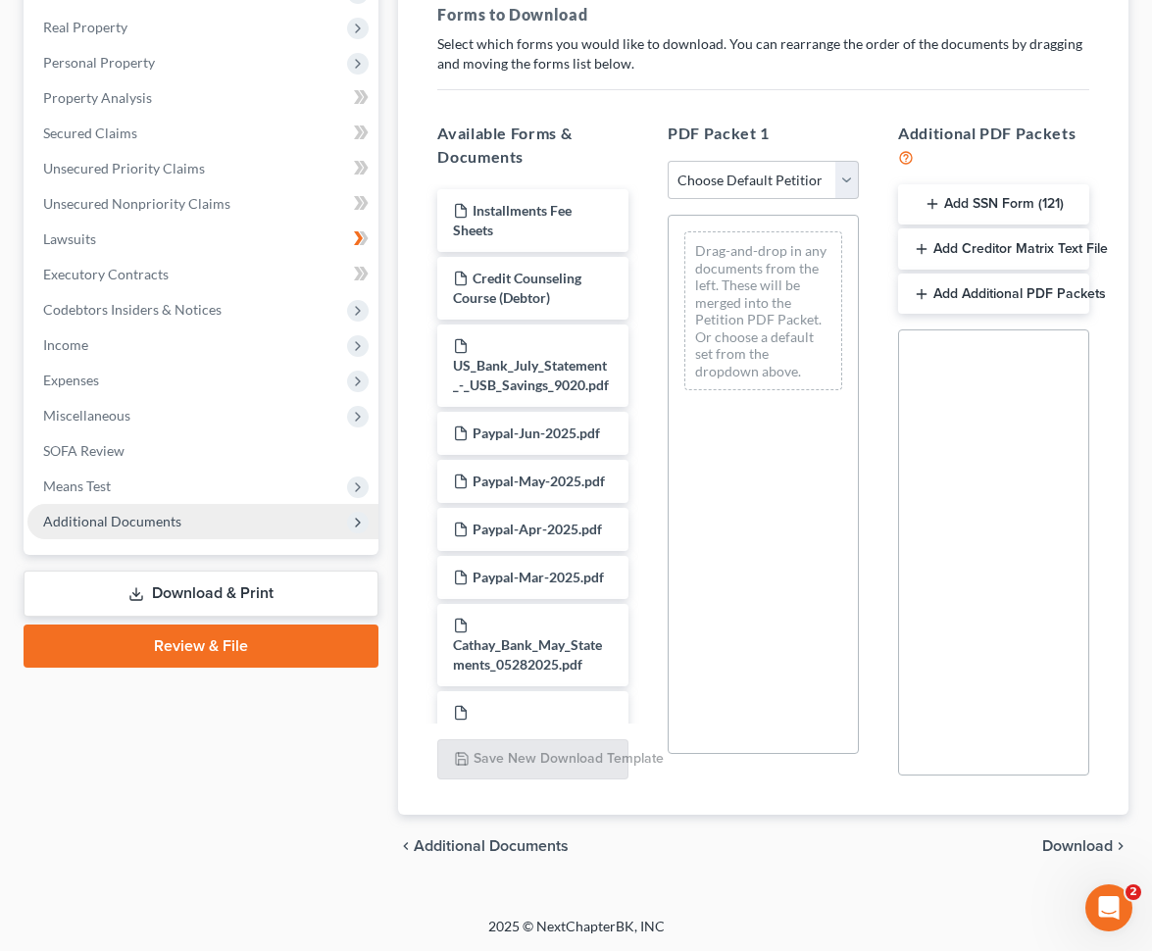
click at [269, 504] on span "Additional Documents" at bounding box center [202, 521] width 351 height 35
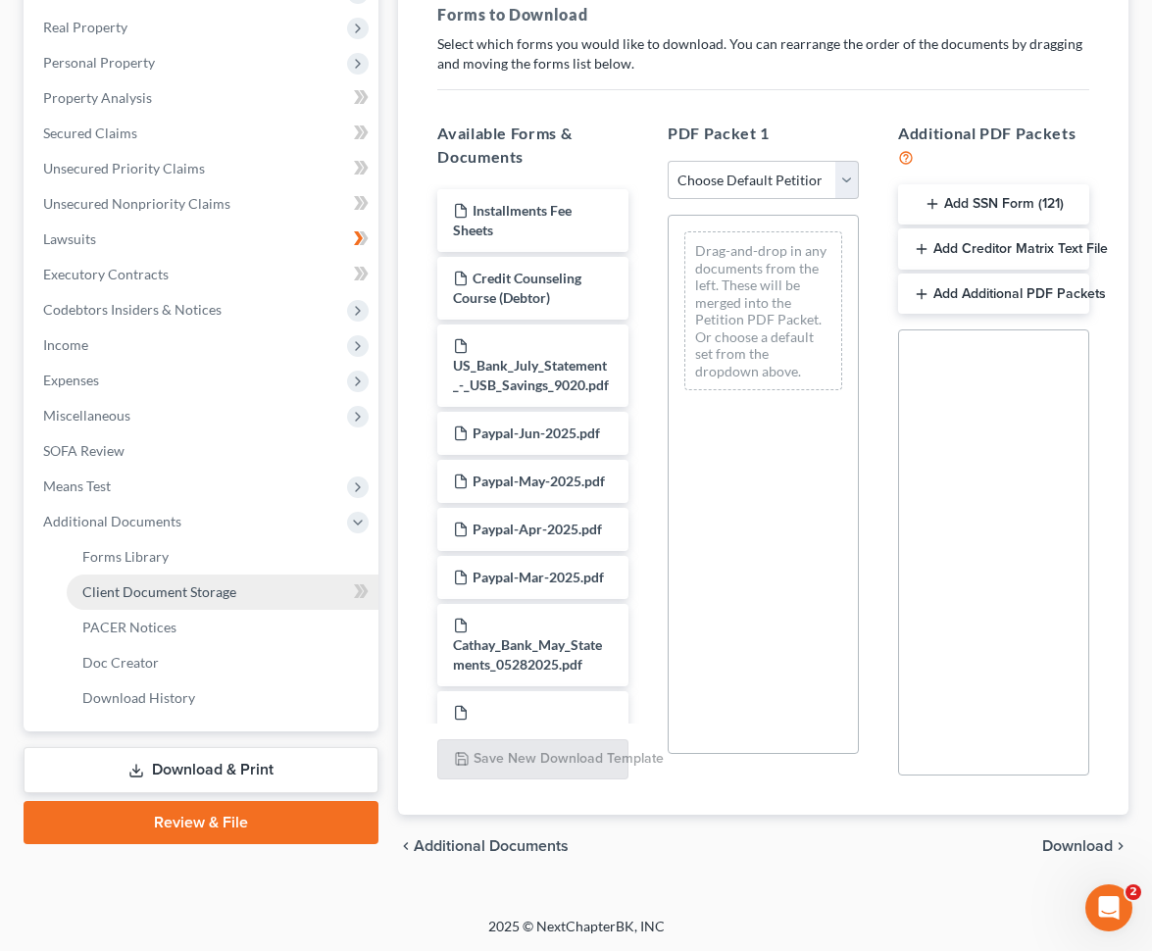
click at [242, 598] on link "Client Document Storage" at bounding box center [223, 592] width 312 height 35
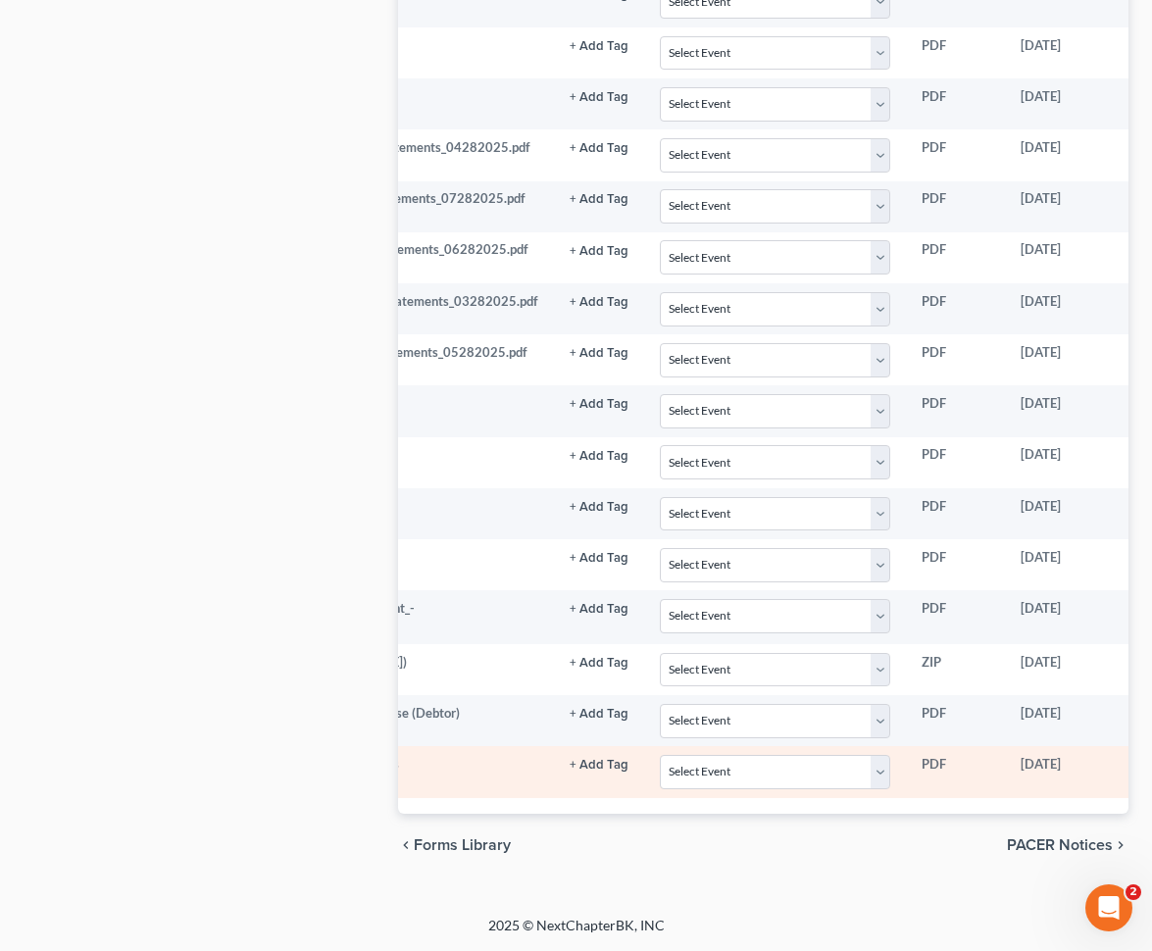
scroll to position [0, 301]
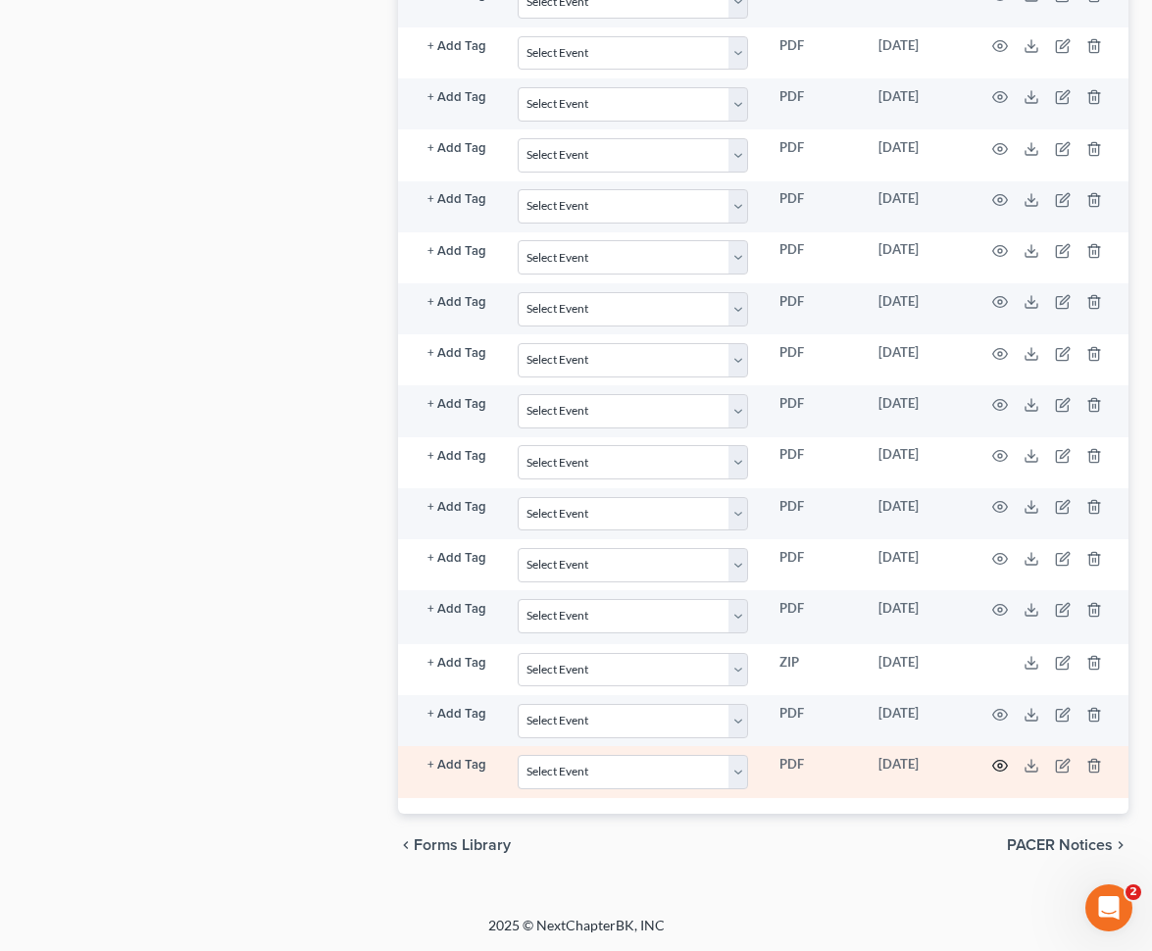
click at [998, 761] on icon "button" at bounding box center [1000, 765] width 15 height 11
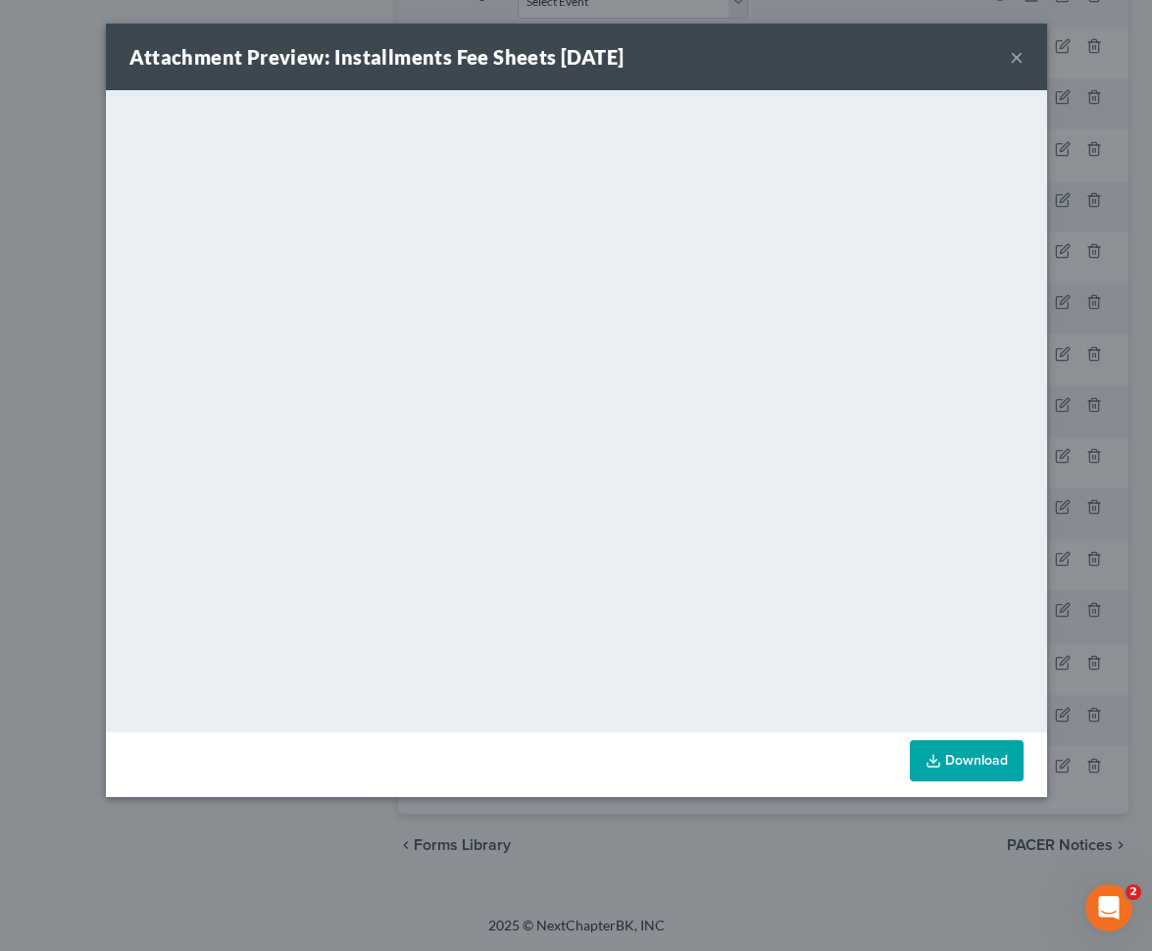
click at [1017, 51] on button "×" at bounding box center [1017, 57] width 14 height 24
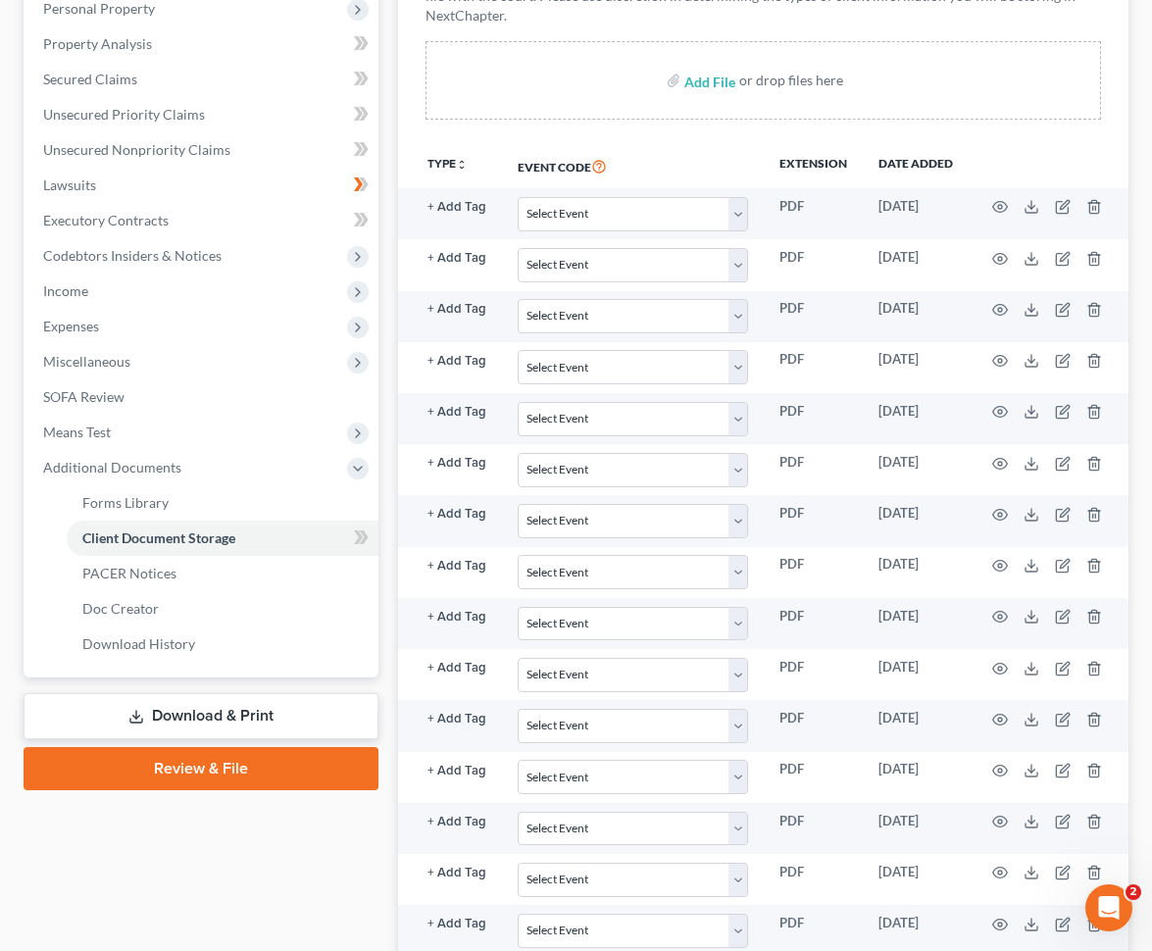
scroll to position [0, 0]
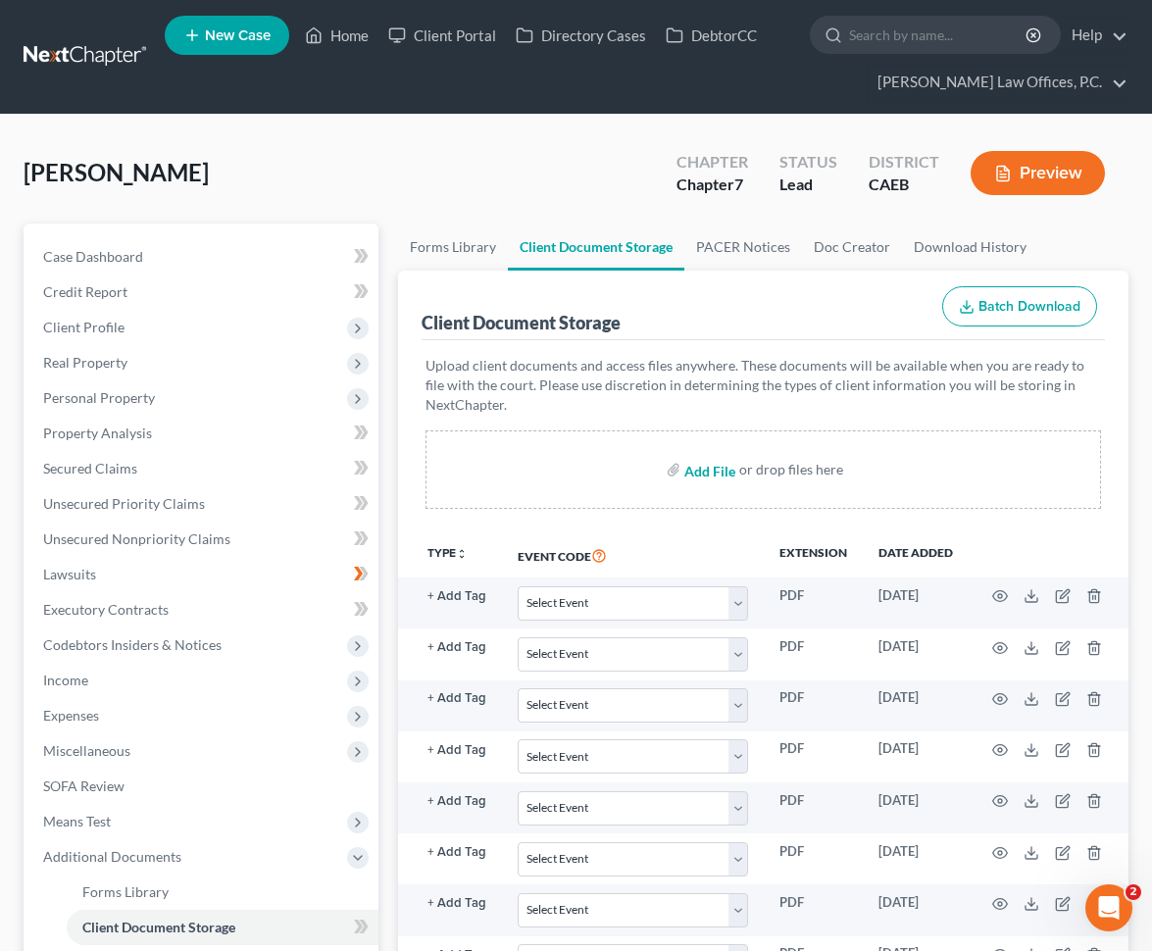
click at [708, 472] on input "file" at bounding box center [707, 469] width 47 height 35
type input "C:\fakepath\installment payments.pdf"
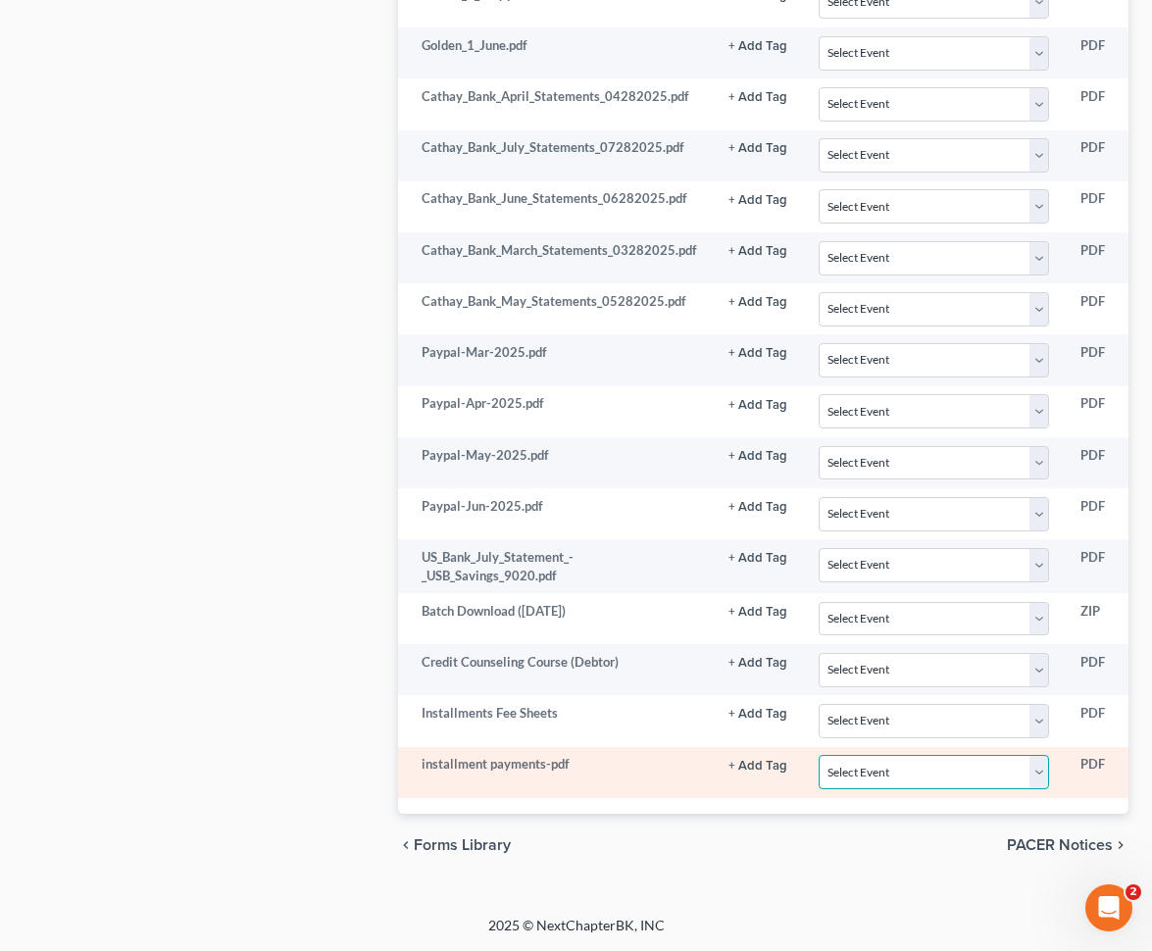
click at [890, 766] on select "Select Event Verification of Master Address List Form" at bounding box center [934, 772] width 230 height 34
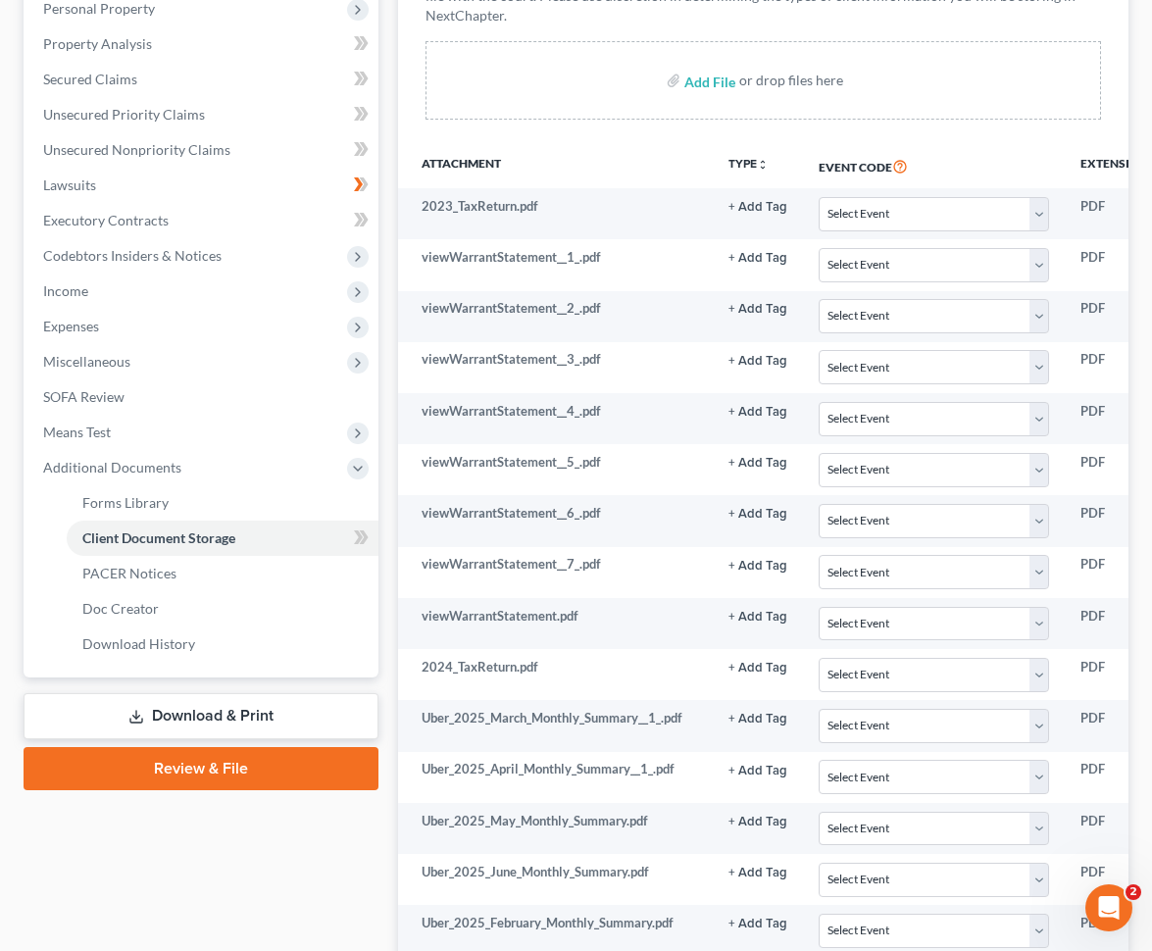
scroll to position [381, 0]
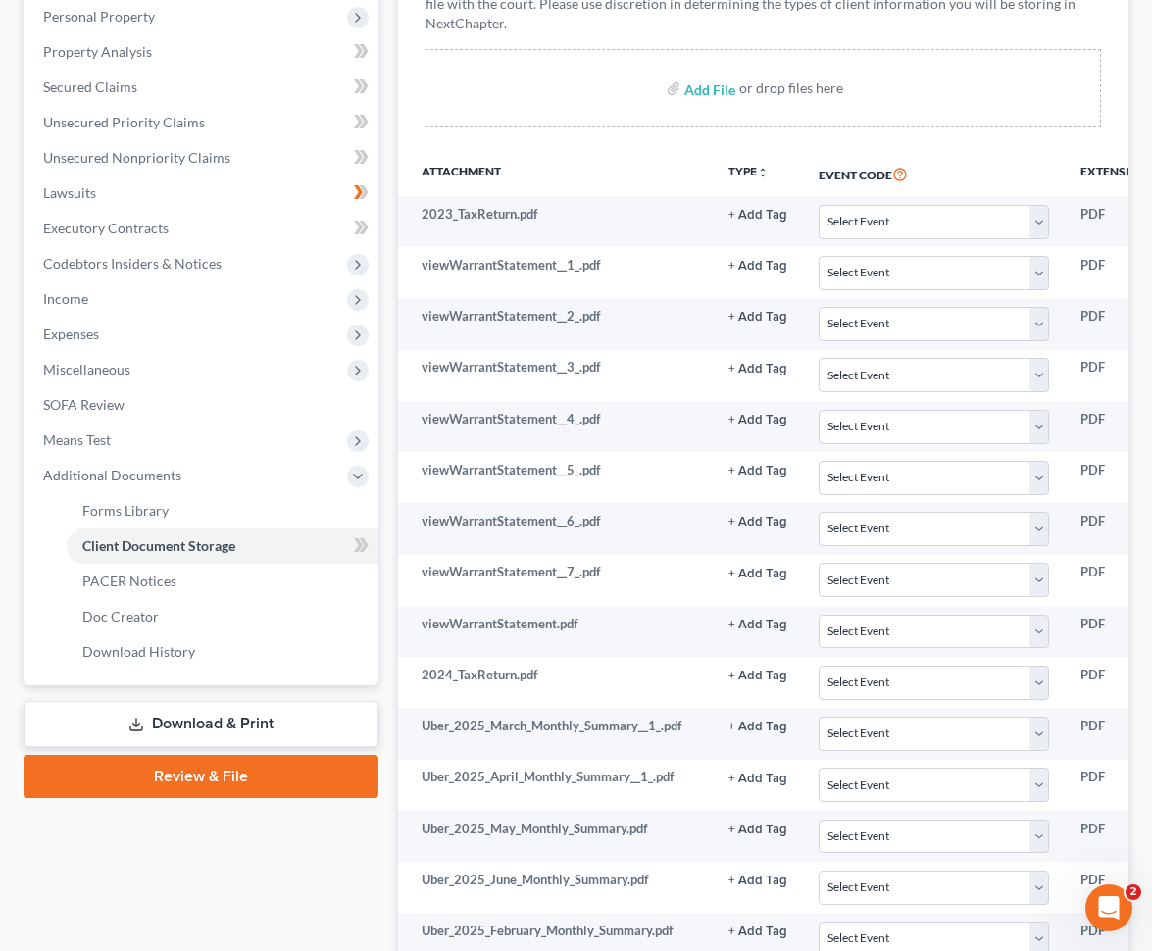
click at [282, 724] on link "Download & Print" at bounding box center [201, 724] width 355 height 46
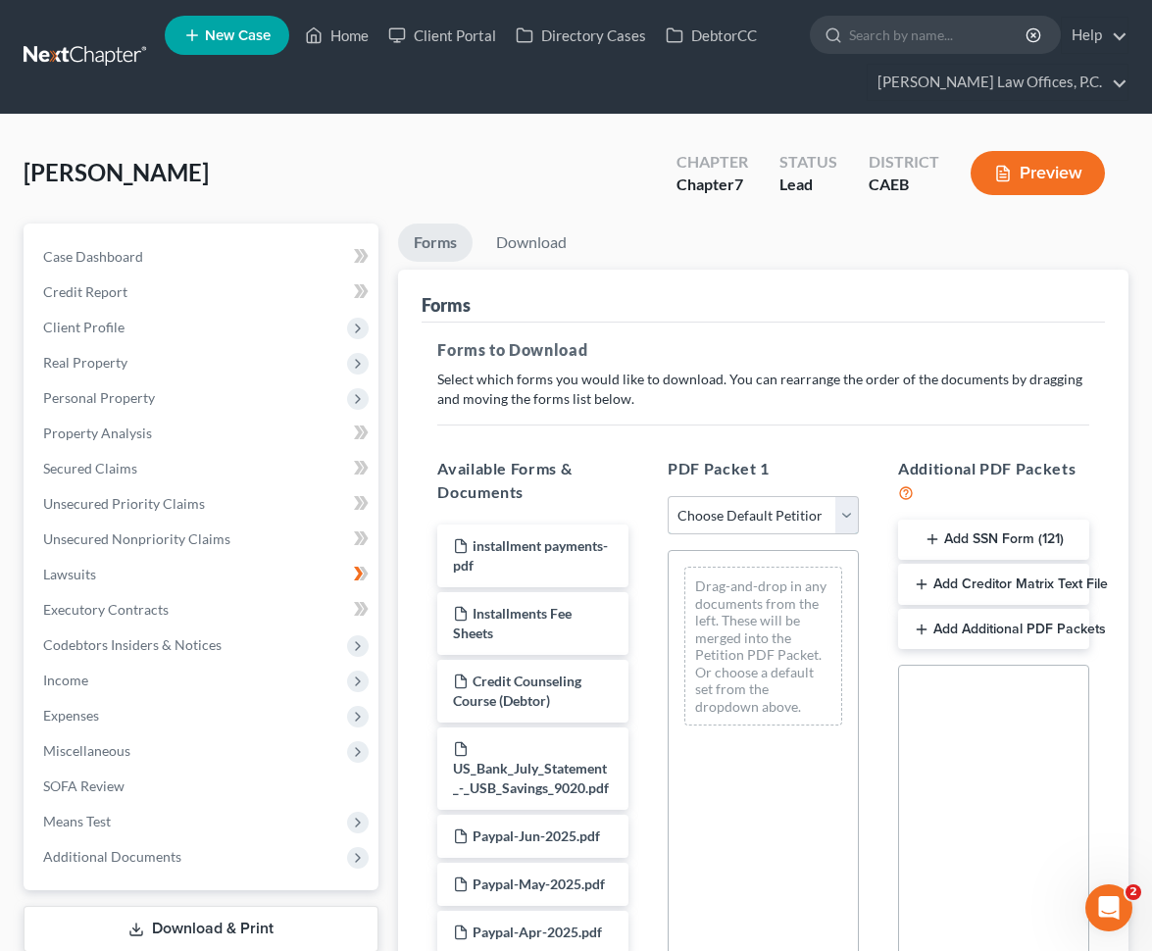
click at [730, 515] on select "Choose Default Petition PDF Packet Complete Bankruptcy Petition (all forms and …" at bounding box center [763, 515] width 191 height 39
select select "0"
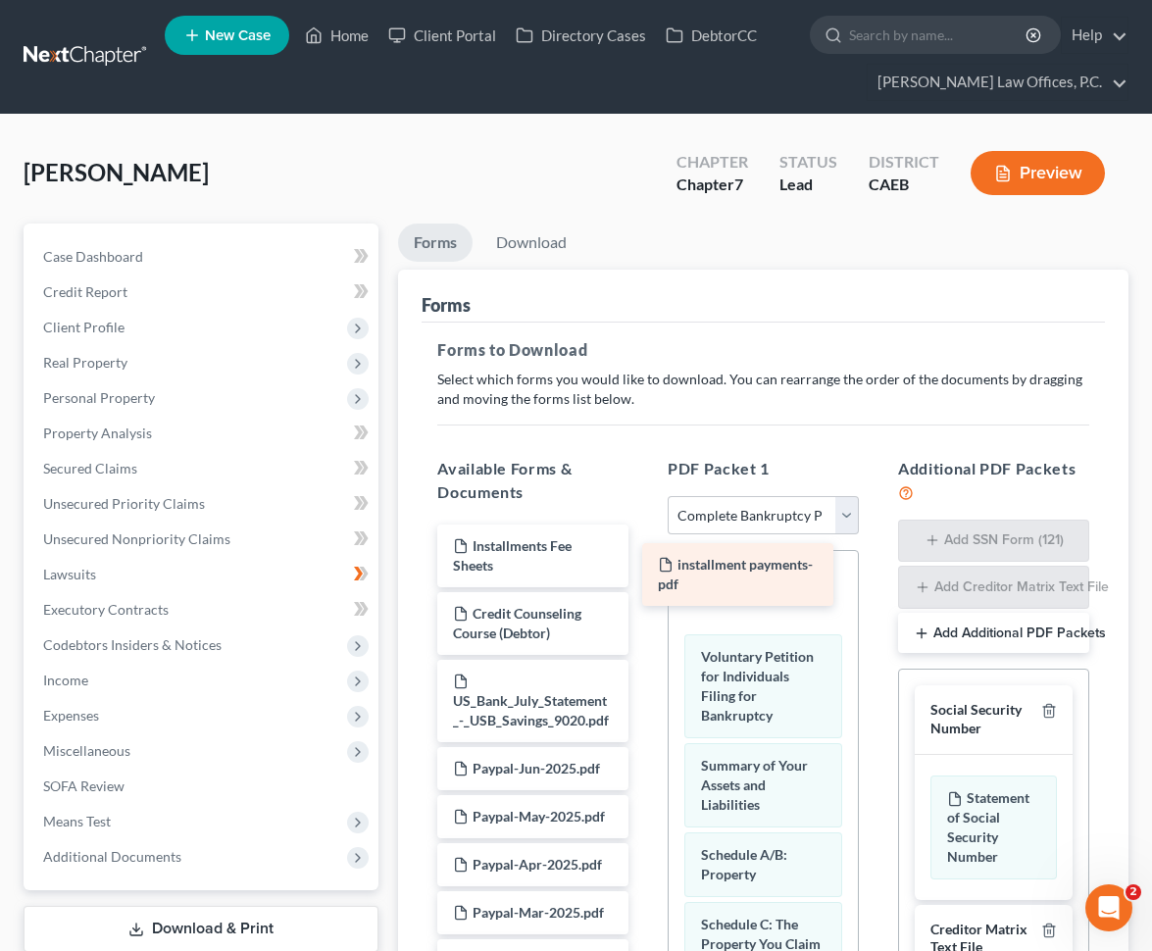
drag, startPoint x: 533, startPoint y: 547, endPoint x: 738, endPoint y: 567, distance: 205.9
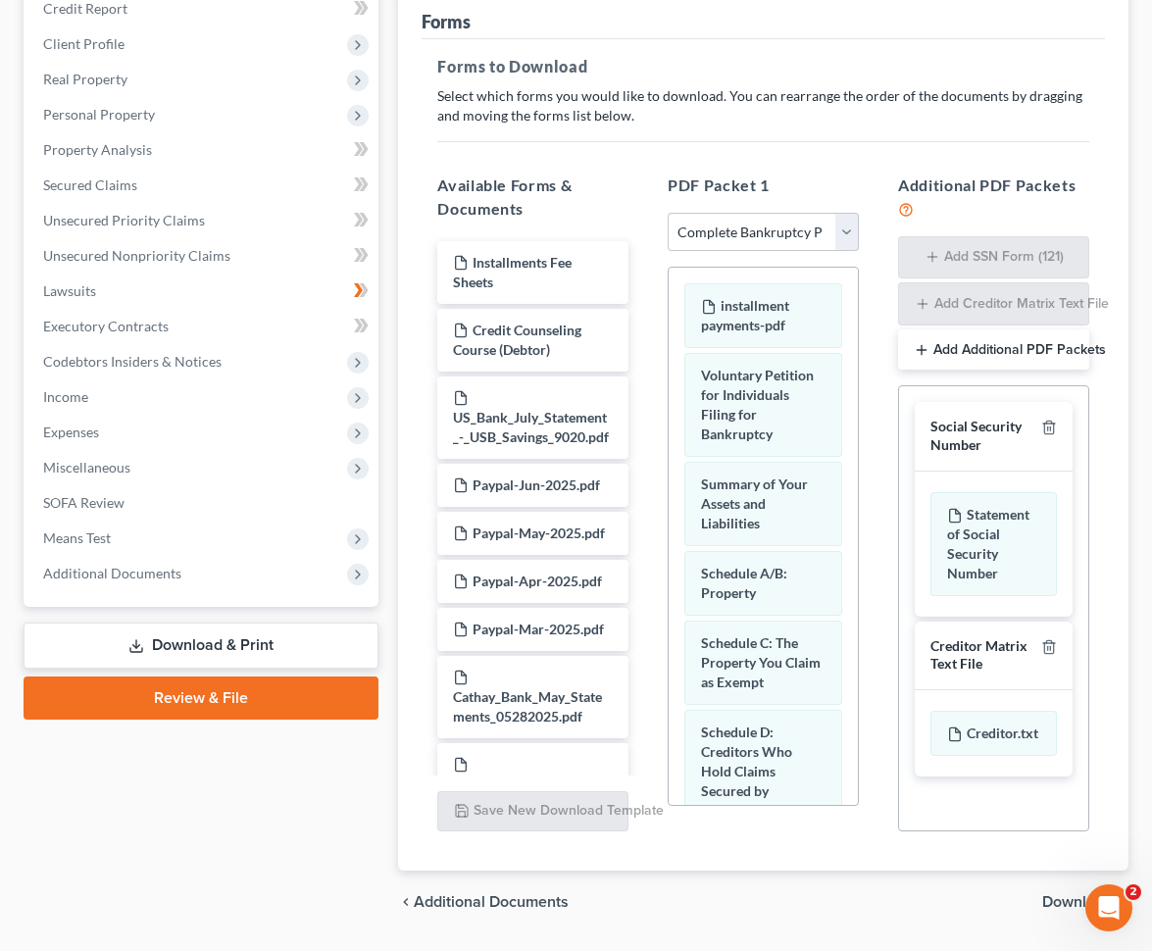
scroll to position [339, 0]
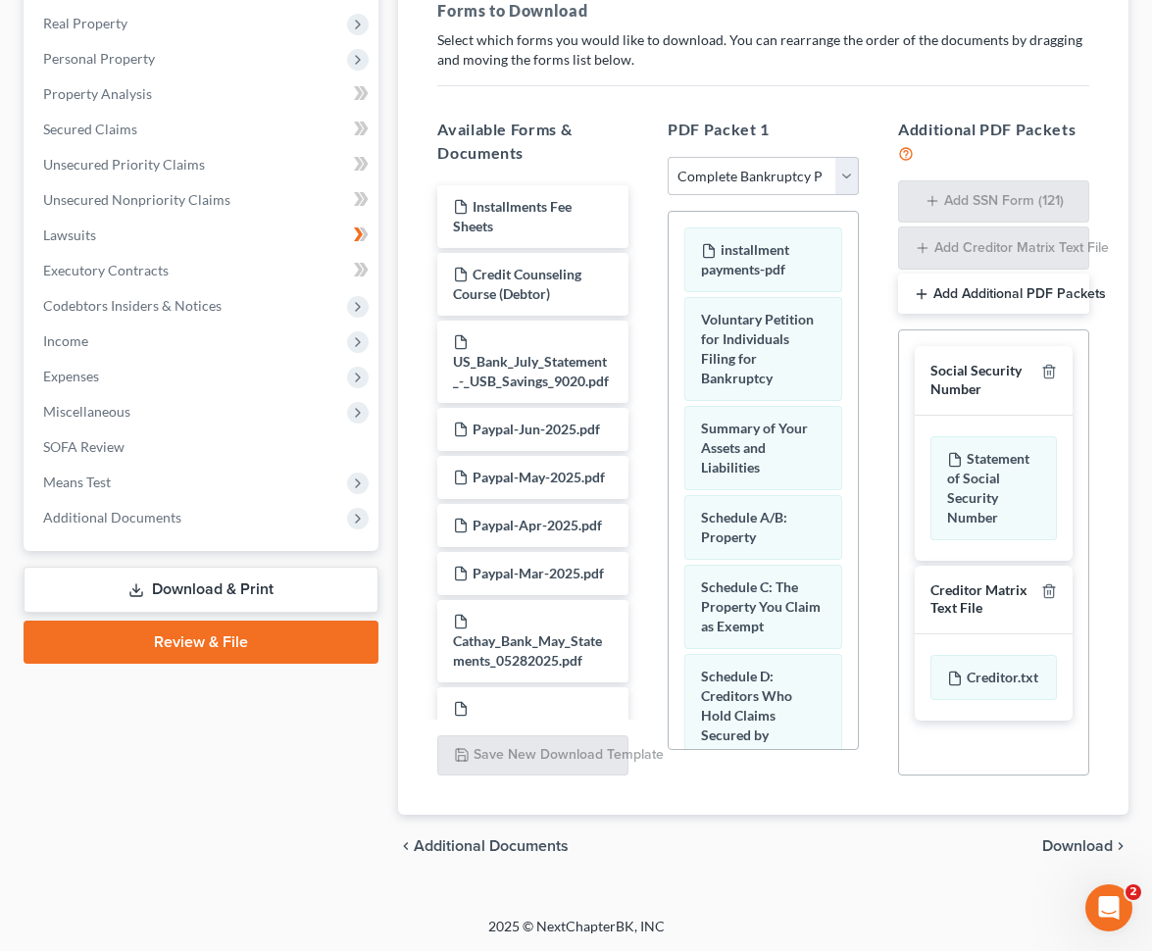
click at [1059, 839] on span "Download" at bounding box center [1077, 846] width 71 height 16
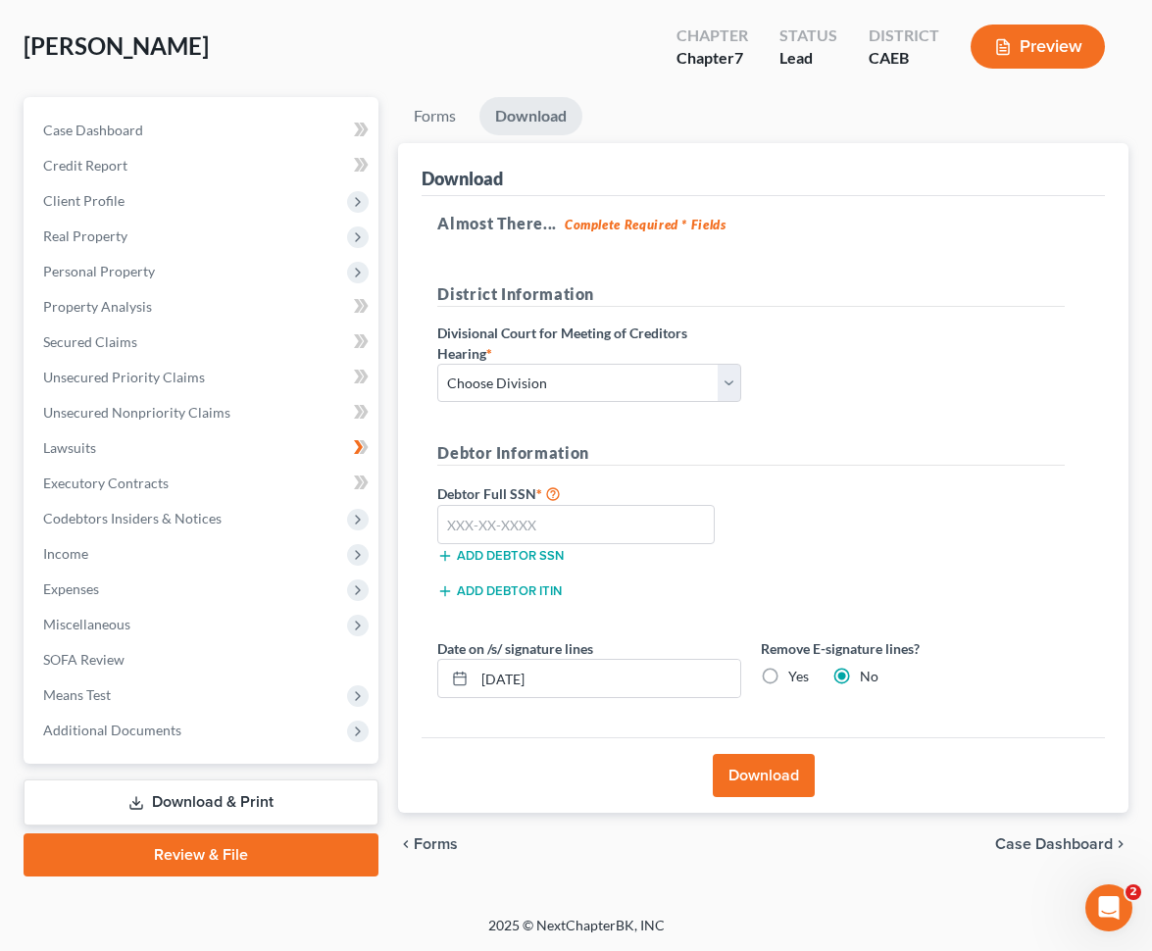
scroll to position [125, 0]
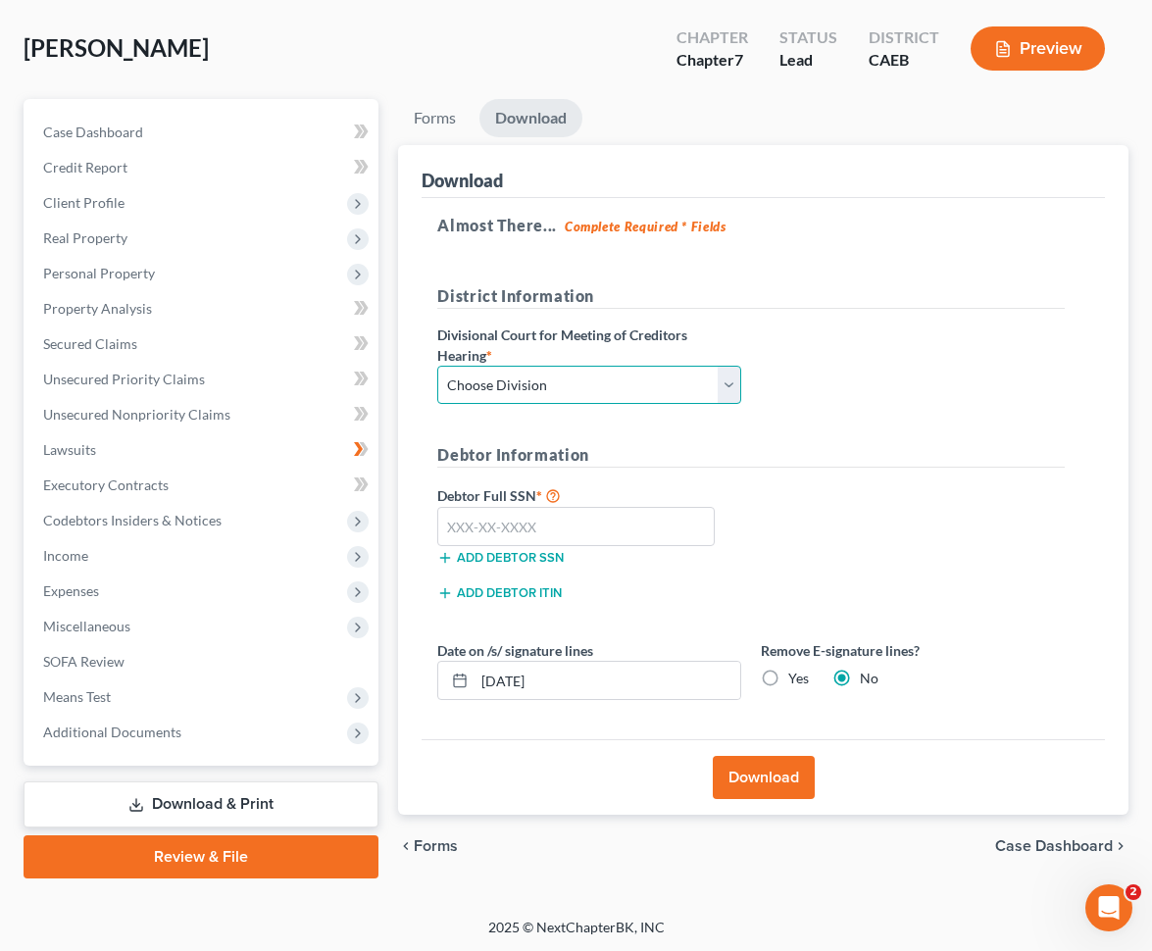
click at [629, 397] on select "Choose Division Fresno Modesto [GEOGRAPHIC_DATA]" at bounding box center [589, 385] width 304 height 39
select select "2"
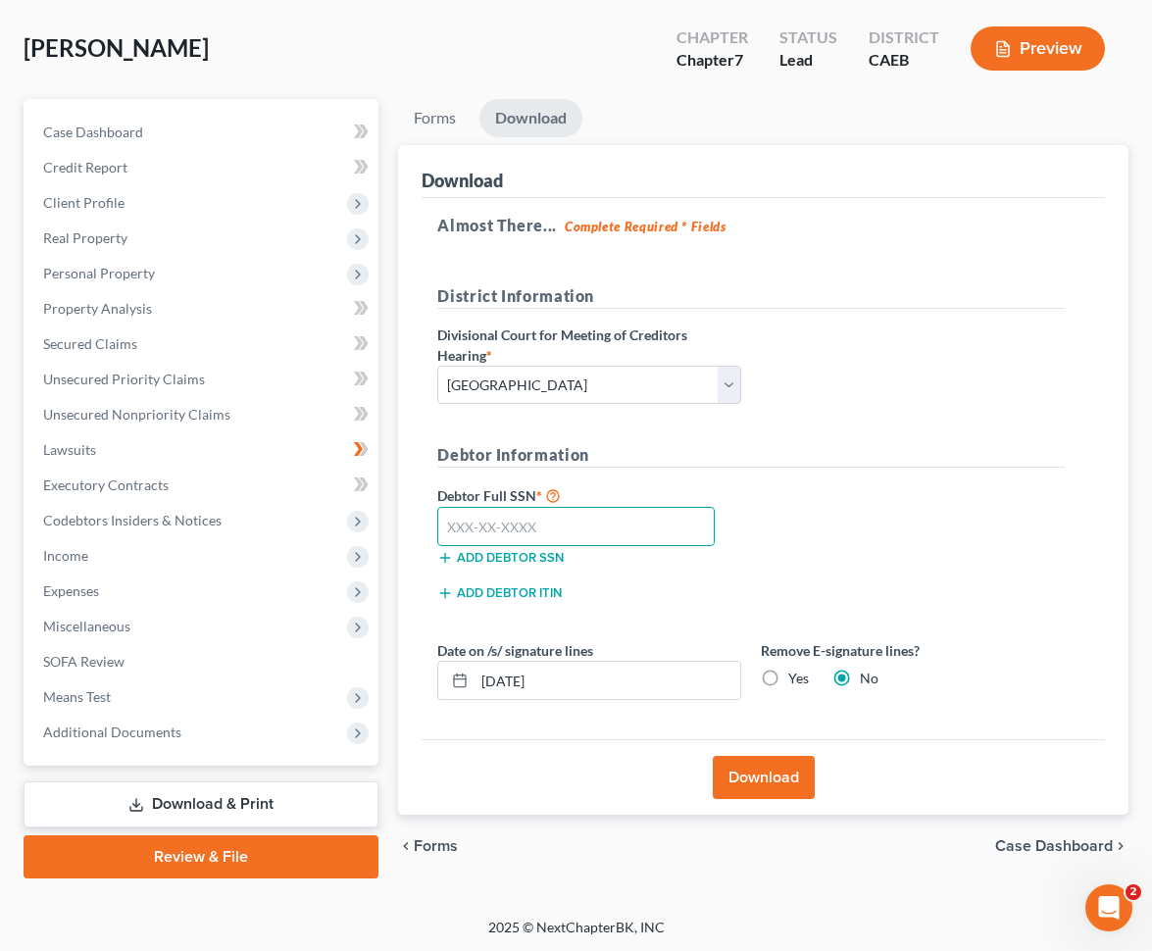
click at [579, 528] on input "text" at bounding box center [575, 526] width 277 height 39
click at [555, 515] on input "text" at bounding box center [575, 526] width 277 height 39
paste input "540-86-6357"
type input "540-86-6357"
click at [786, 778] on button "Download" at bounding box center [764, 777] width 102 height 43
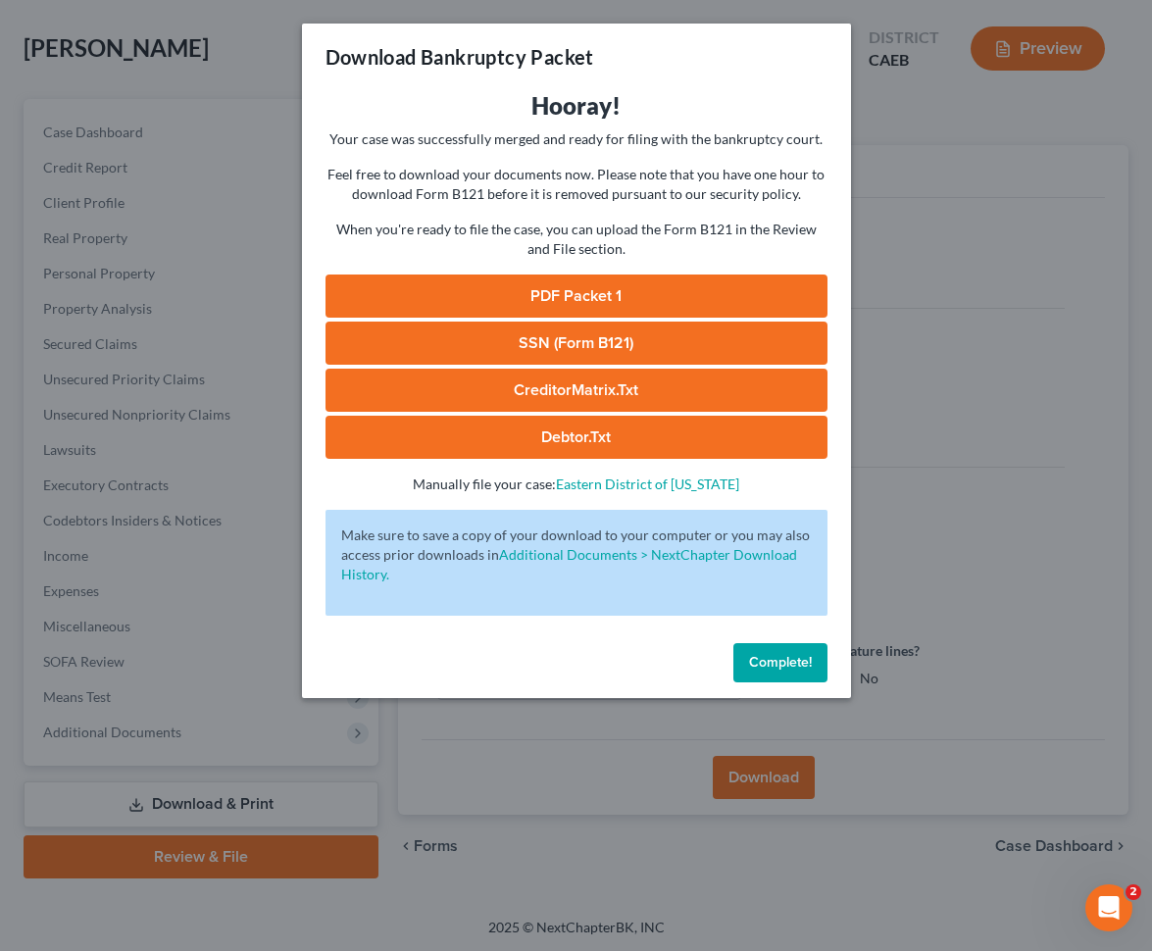
click at [551, 299] on link "PDF Packet 1" at bounding box center [577, 296] width 502 height 43
click at [534, 334] on link "SSN (Form B121)" at bounding box center [577, 343] width 502 height 43
click at [813, 660] on button "Complete!" at bounding box center [780, 662] width 94 height 39
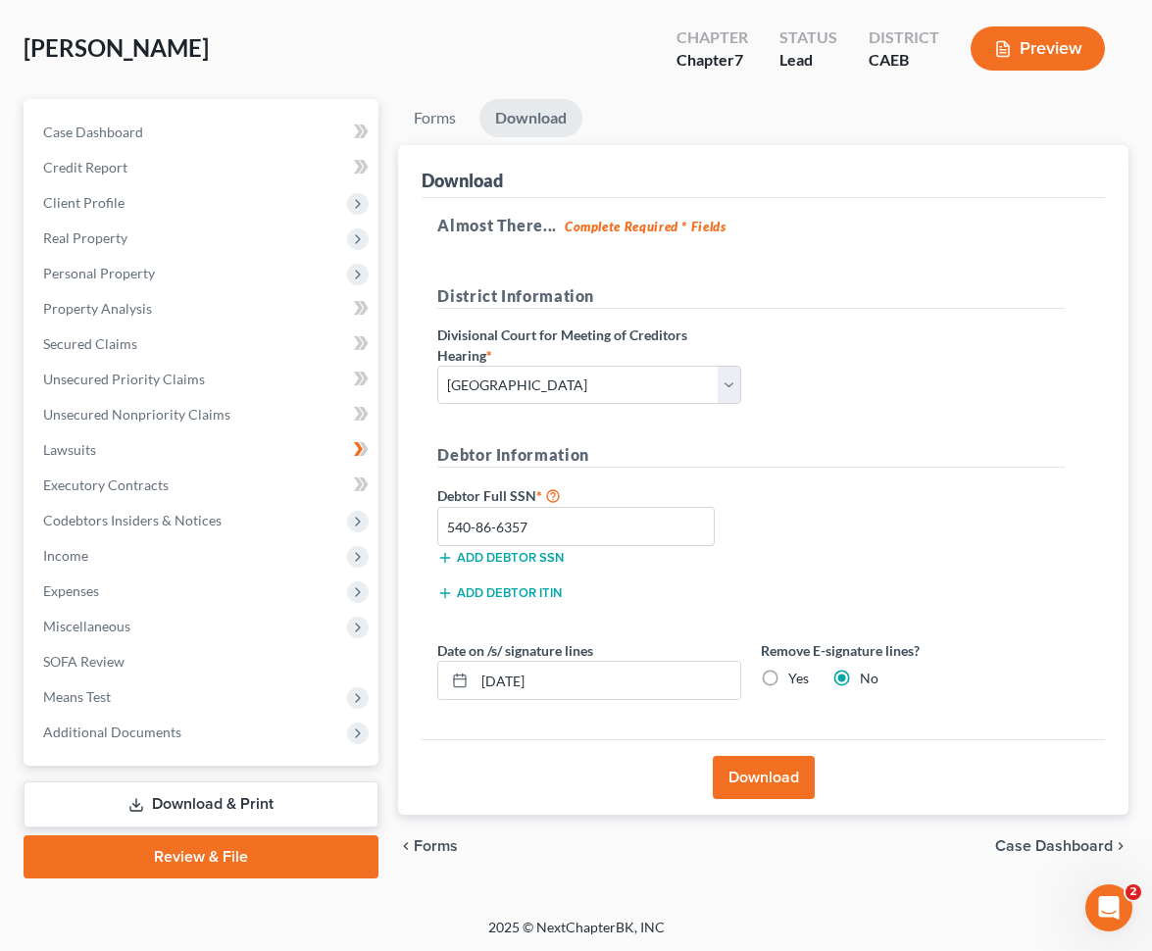
scroll to position [0, 0]
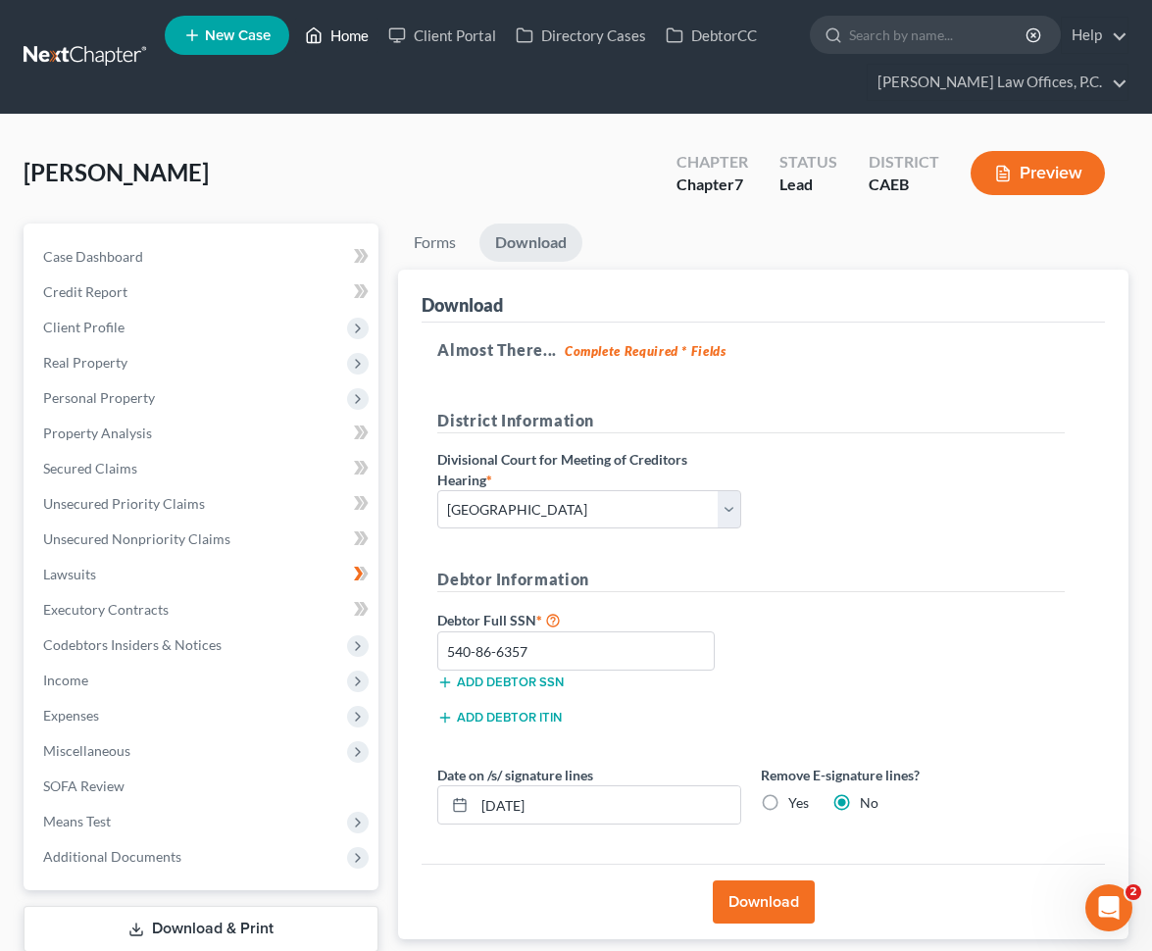
click at [348, 34] on link "Home" at bounding box center [336, 35] width 83 height 35
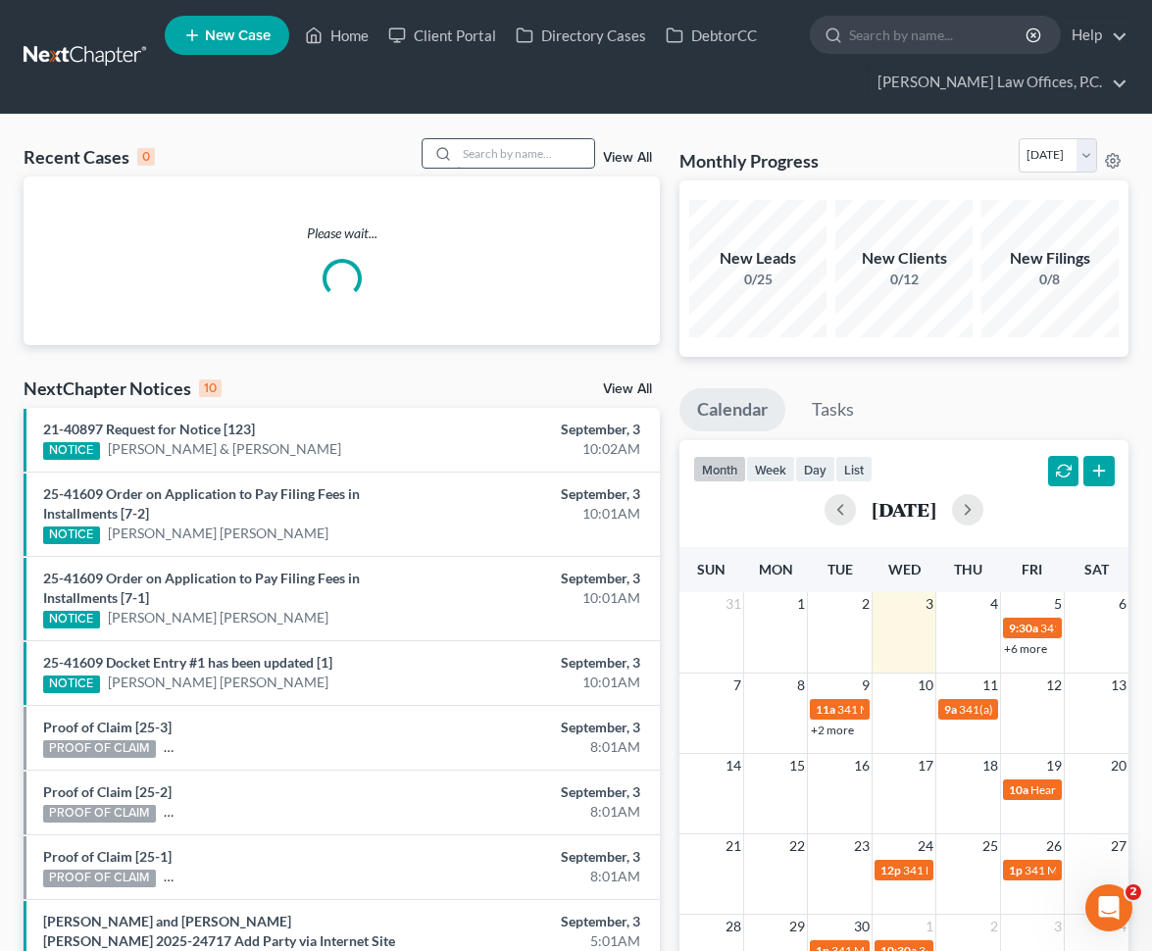
click at [521, 149] on input "search" at bounding box center [525, 153] width 137 height 28
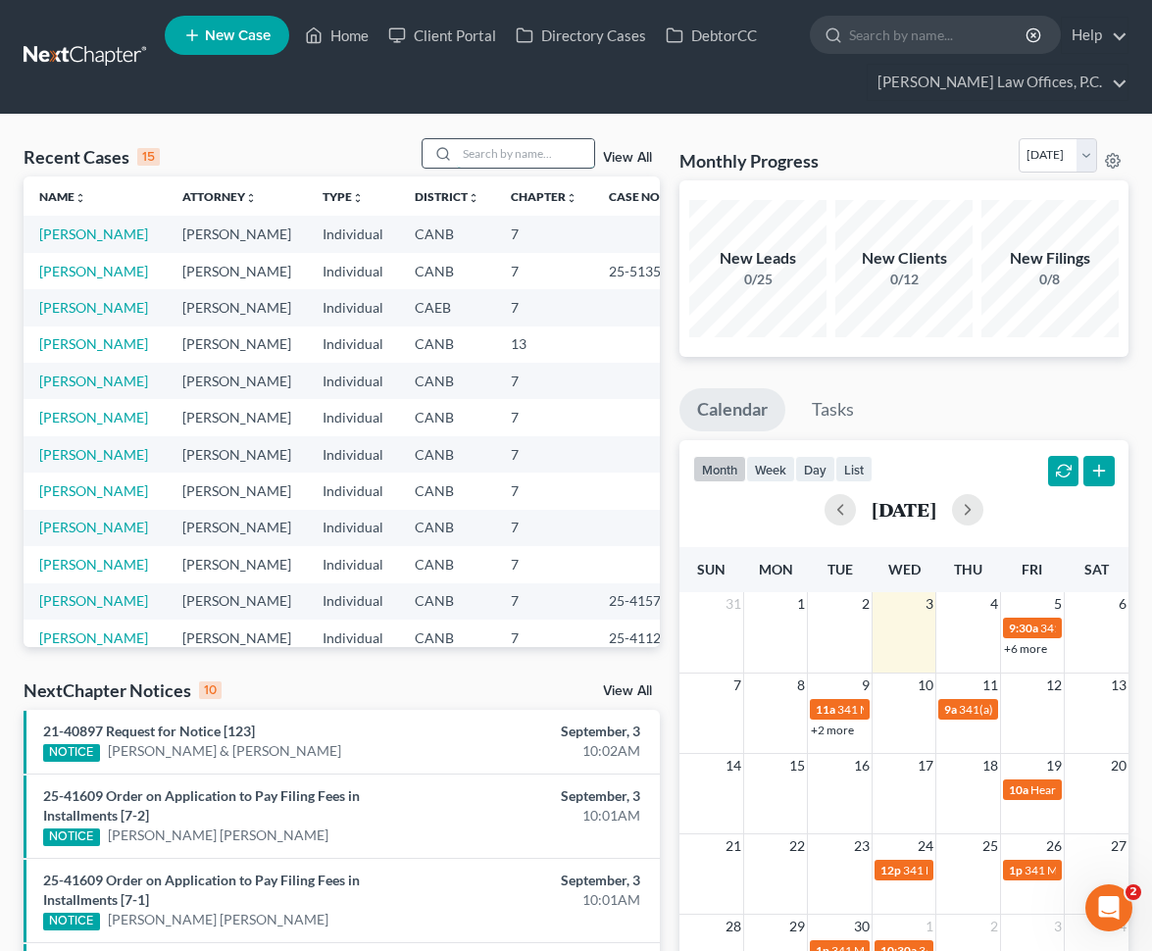
click at [511, 160] on input "search" at bounding box center [525, 153] width 137 height 28
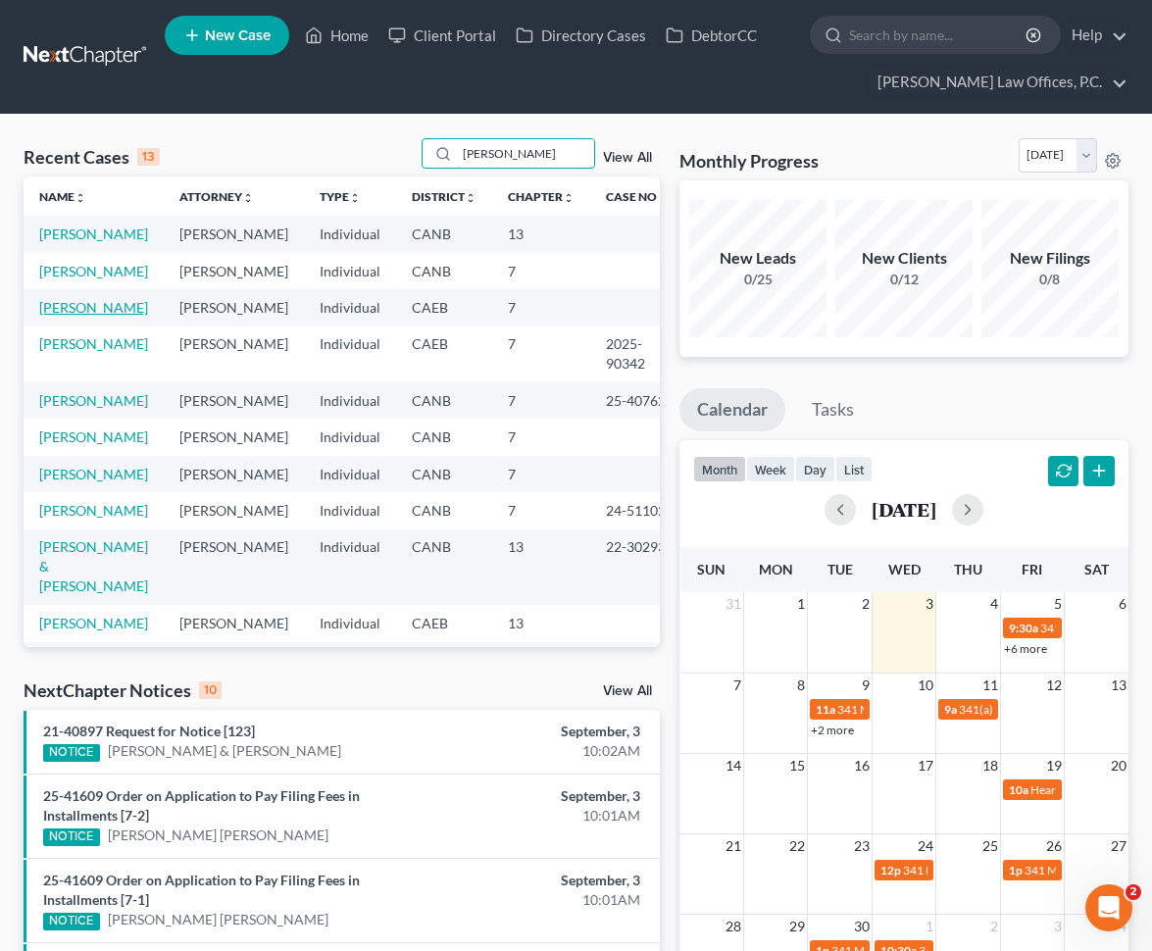
type input "[PERSON_NAME]"
click at [109, 316] on link "[PERSON_NAME]" at bounding box center [93, 307] width 109 height 17
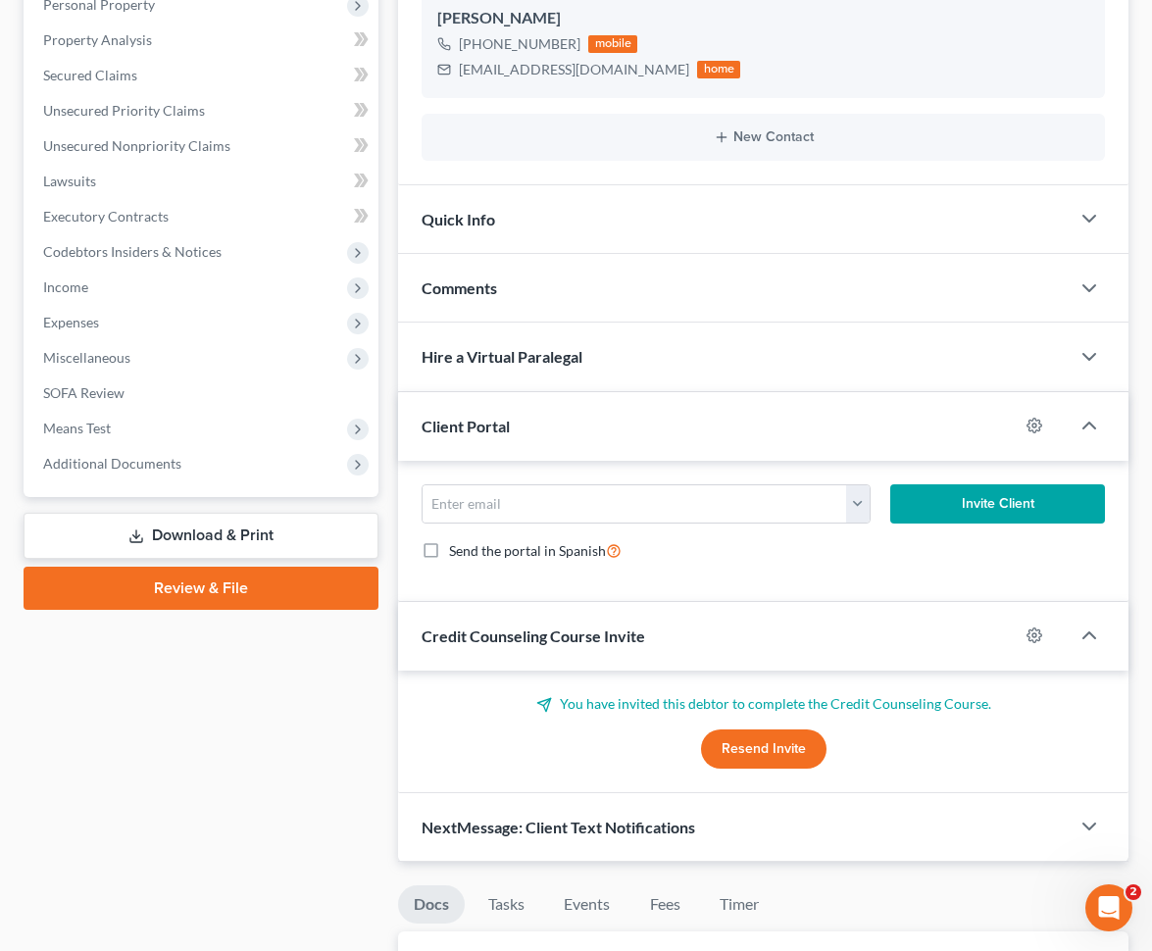
scroll to position [647, 0]
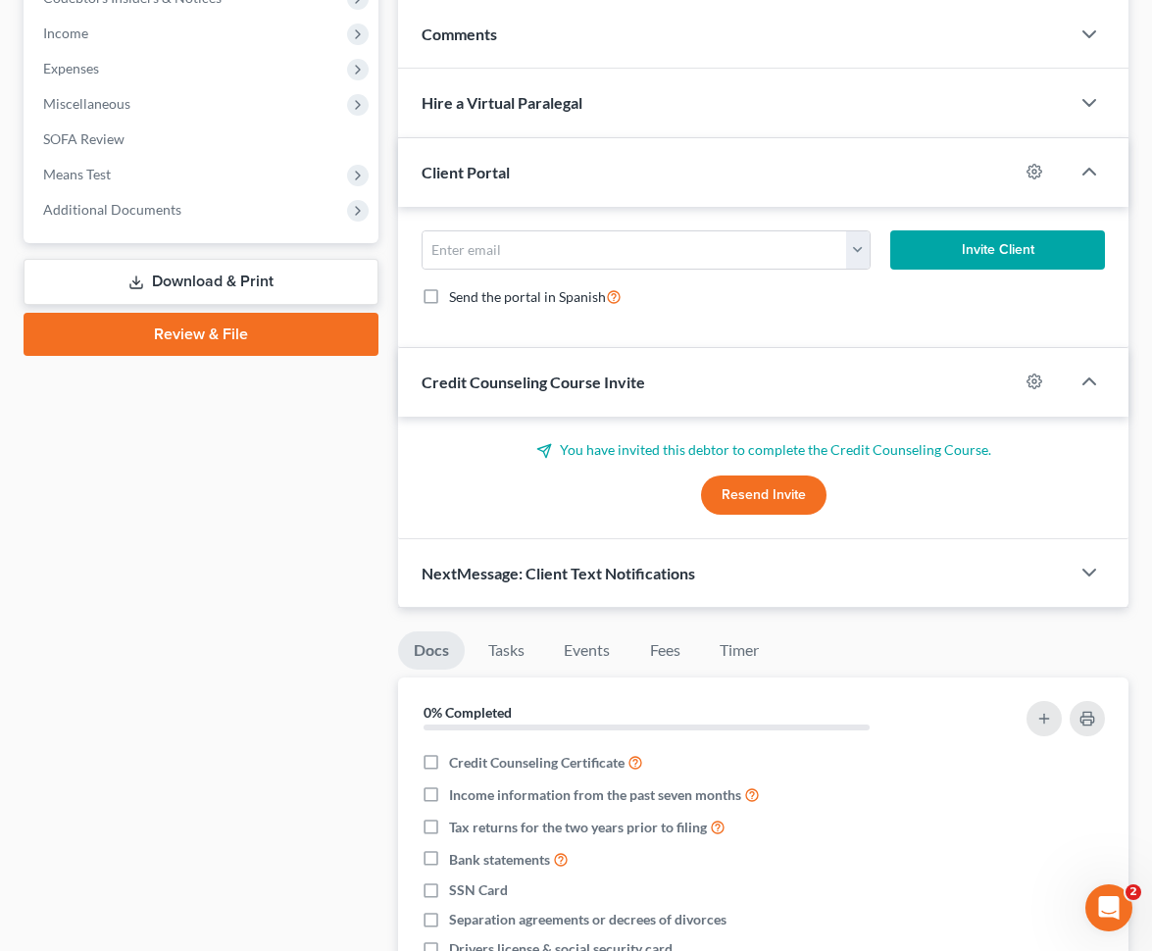
click at [855, 227] on div "[EMAIL_ADDRESS][DOMAIN_NAME] Invite Client Send the portal in Spanish" at bounding box center [763, 277] width 730 height 141
click at [861, 247] on button "button" at bounding box center [858, 249] width 25 height 37
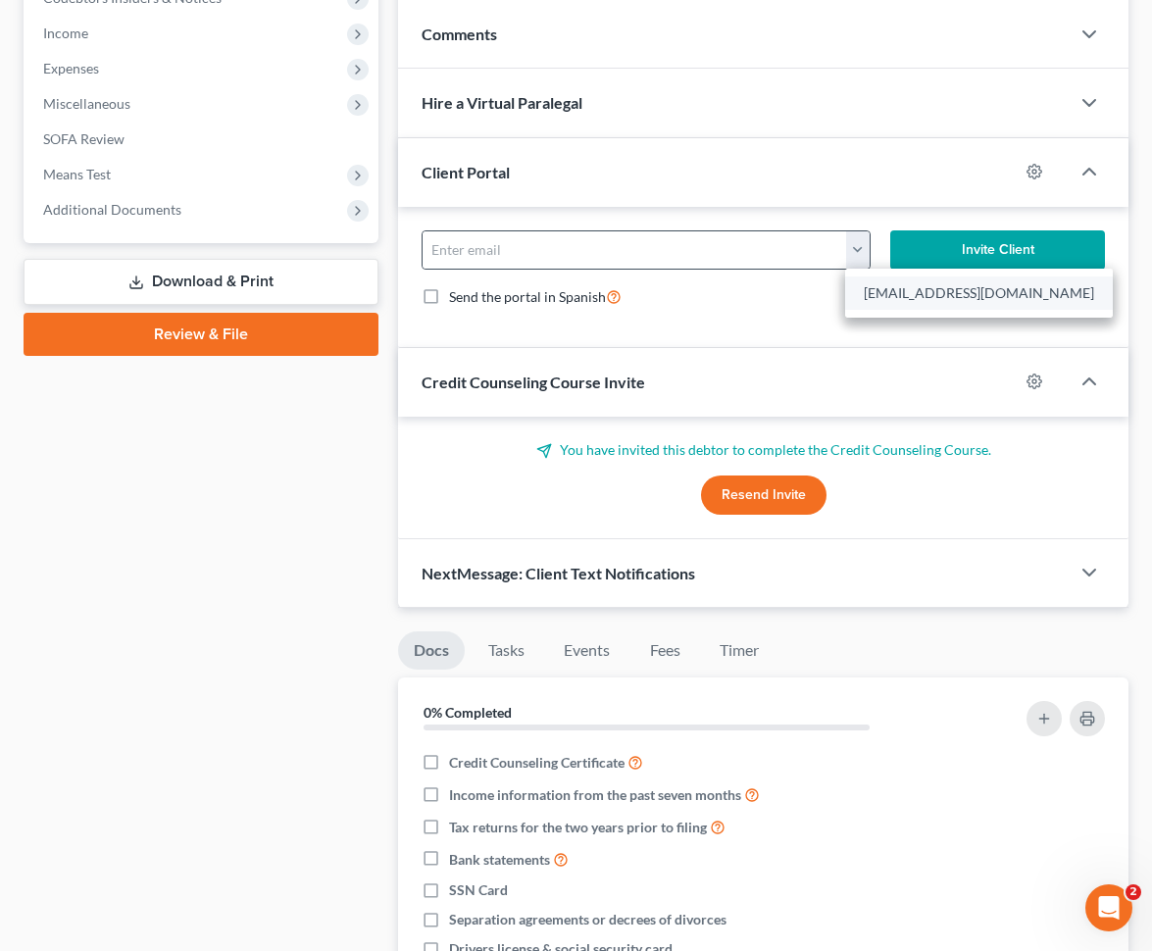
click at [882, 293] on link "[EMAIL_ADDRESS][DOMAIN_NAME]" at bounding box center [979, 293] width 268 height 33
type input "[EMAIL_ADDRESS][DOMAIN_NAME]"
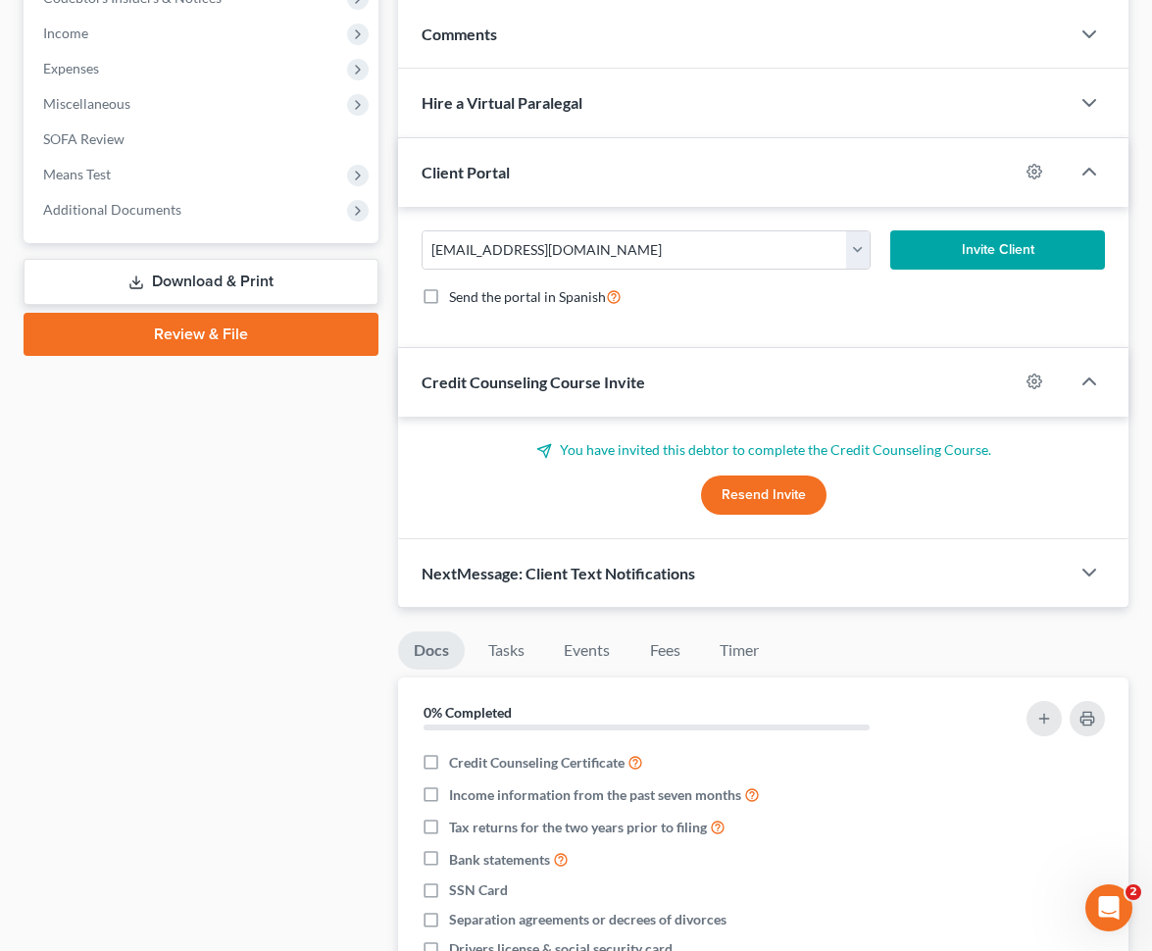
click at [955, 252] on button "Invite Client" at bounding box center [997, 249] width 215 height 39
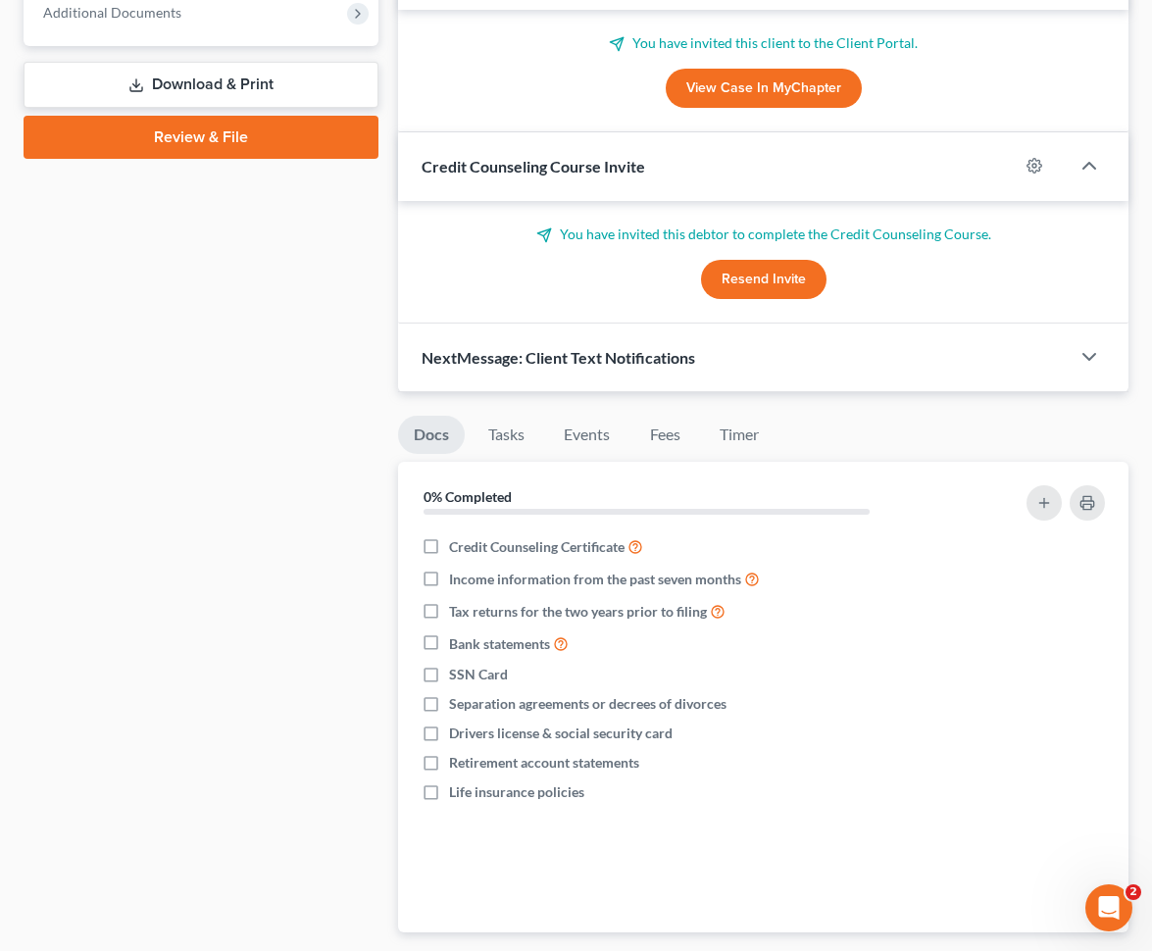
scroll to position [852, 0]
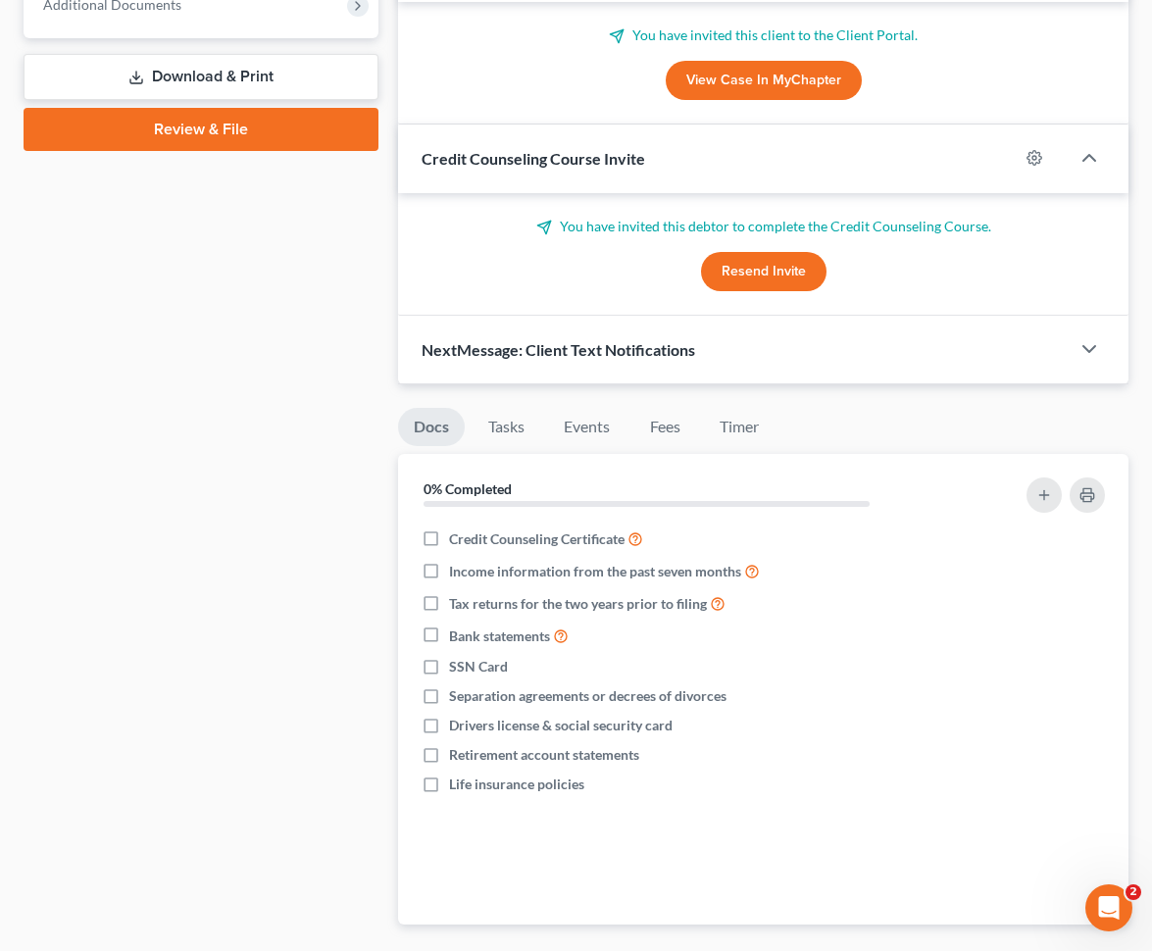
click at [794, 275] on button "Resend Invite" at bounding box center [764, 271] width 126 height 39
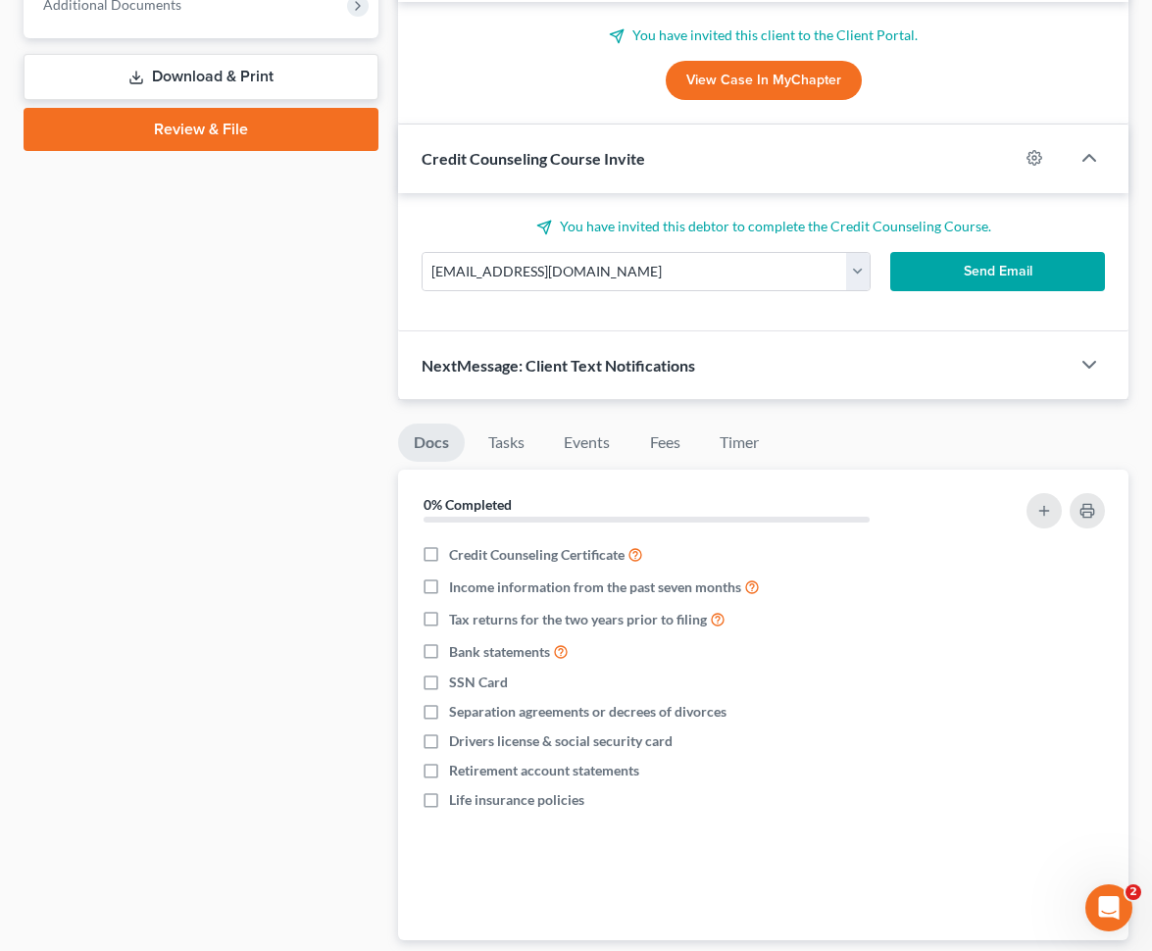
click at [973, 288] on button "Send Email" at bounding box center [997, 271] width 215 height 39
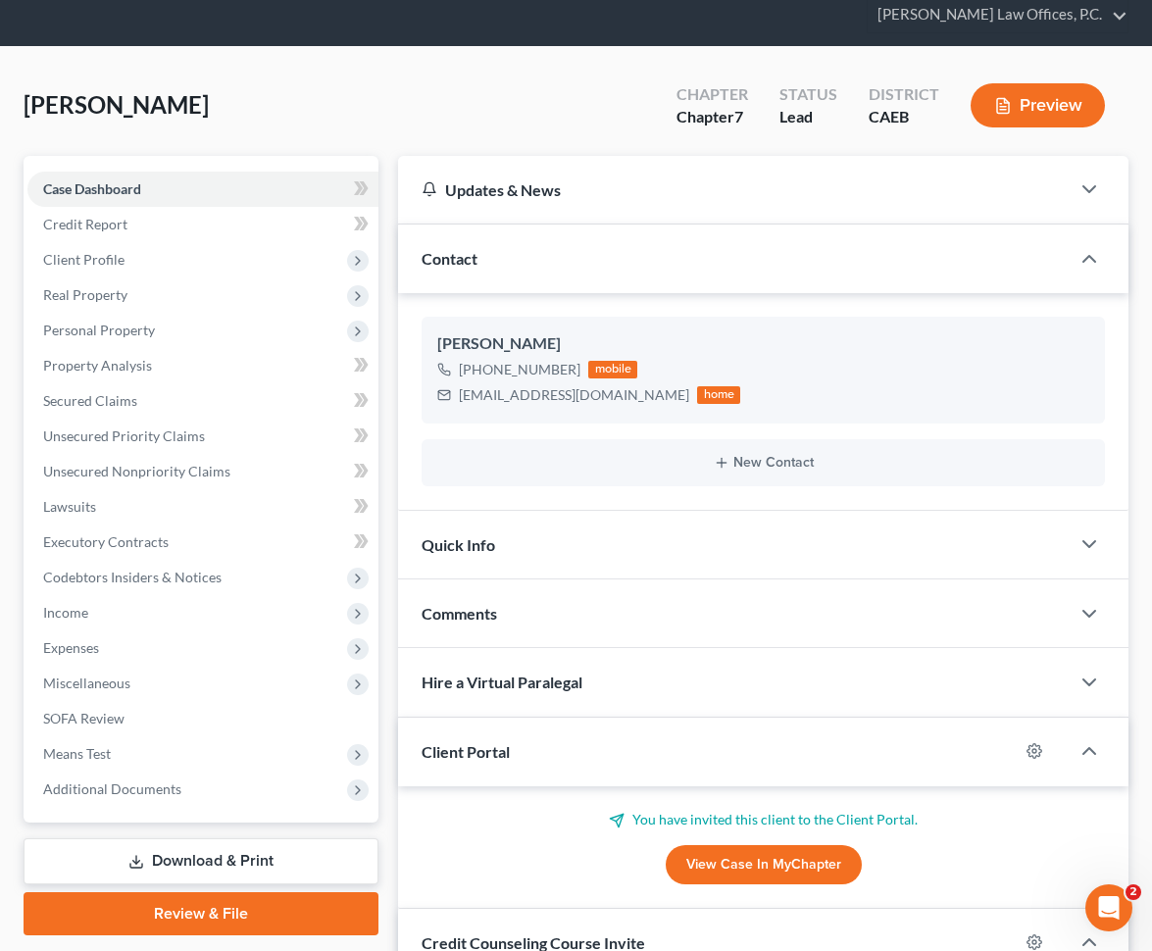
scroll to position [0, 0]
